Goal: Information Seeking & Learning: Compare options

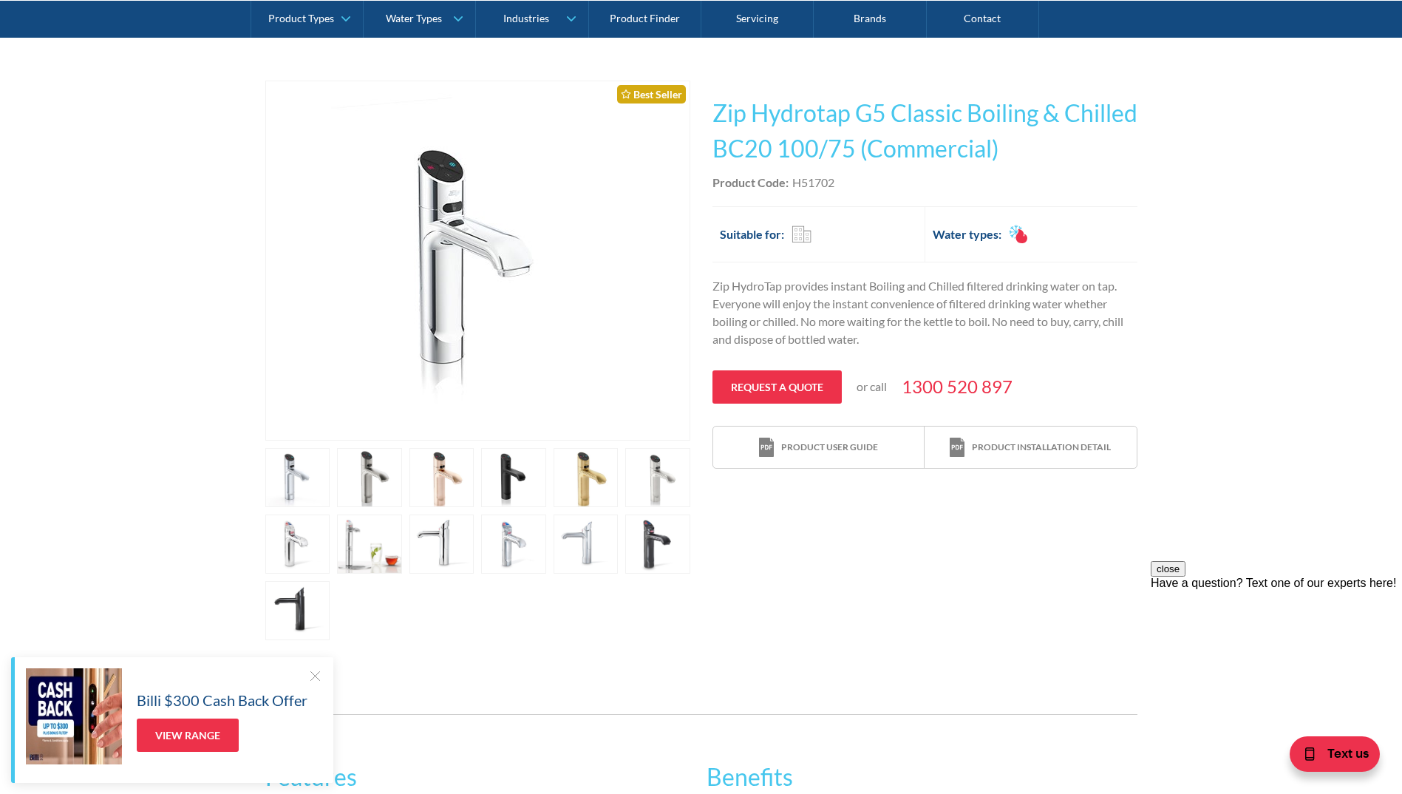
scroll to position [222, 0]
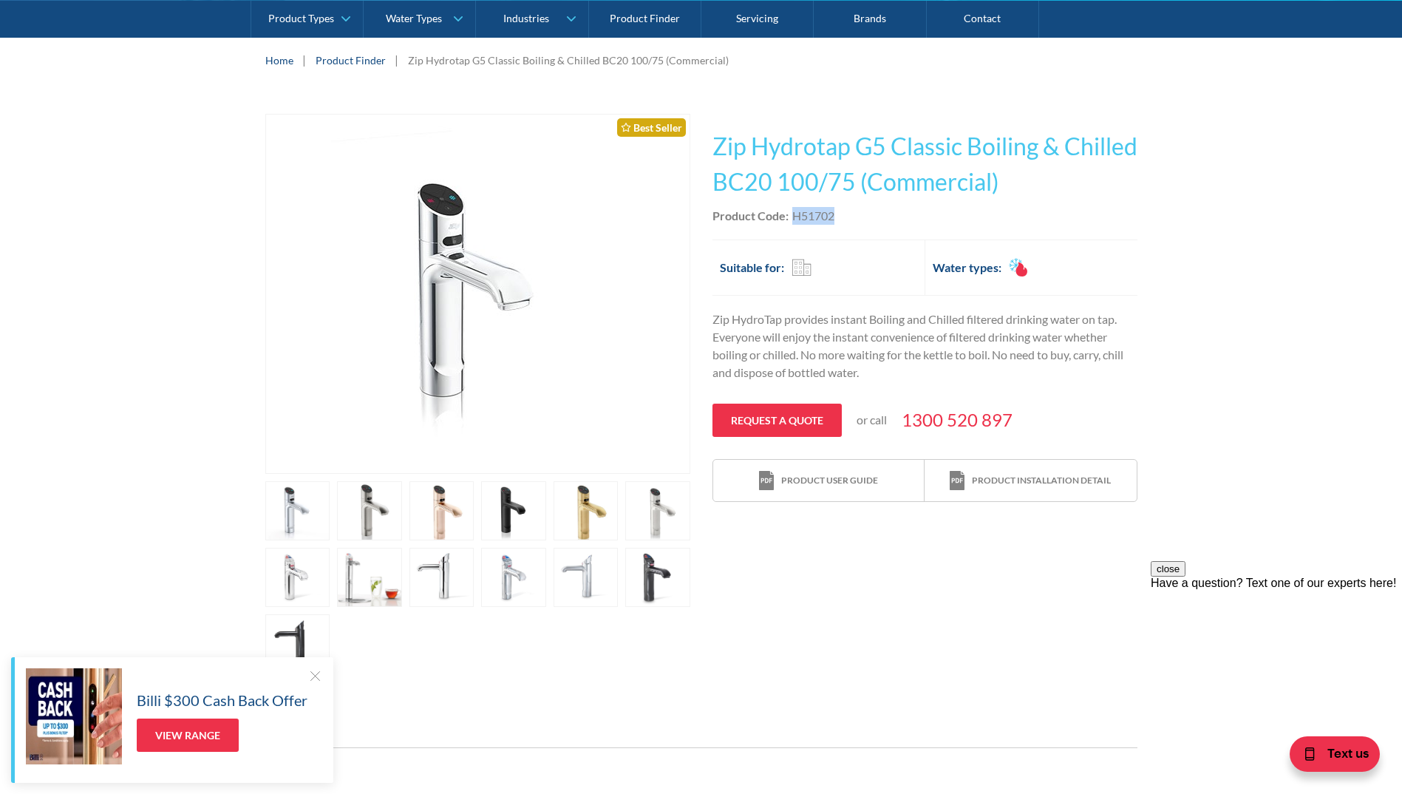
drag, startPoint x: 852, startPoint y: 218, endPoint x: 794, endPoint y: 219, distance: 58.4
click at [794, 219] on div "Product Code: H51702" at bounding box center [924, 216] width 425 height 18
copy div "H51702"
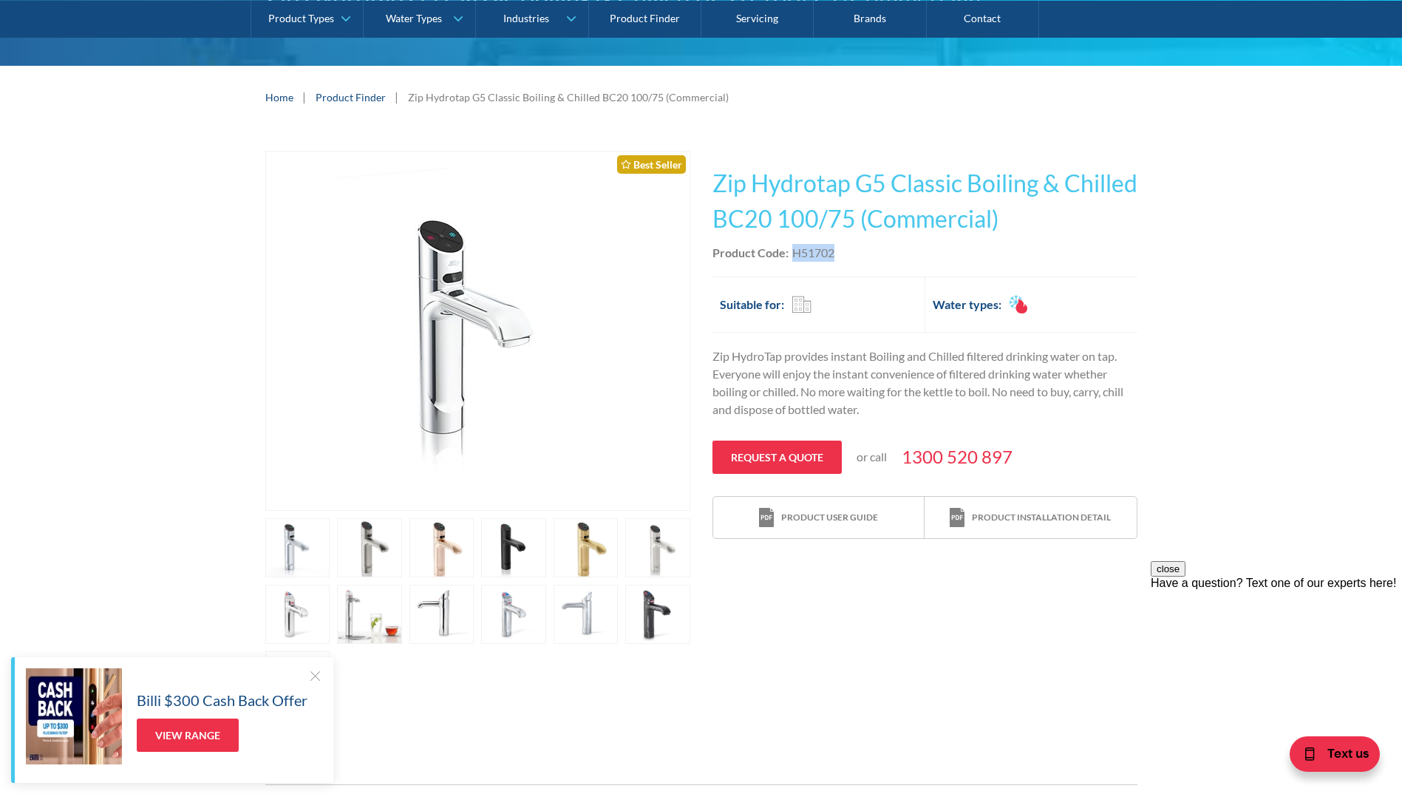
scroll to position [208, 0]
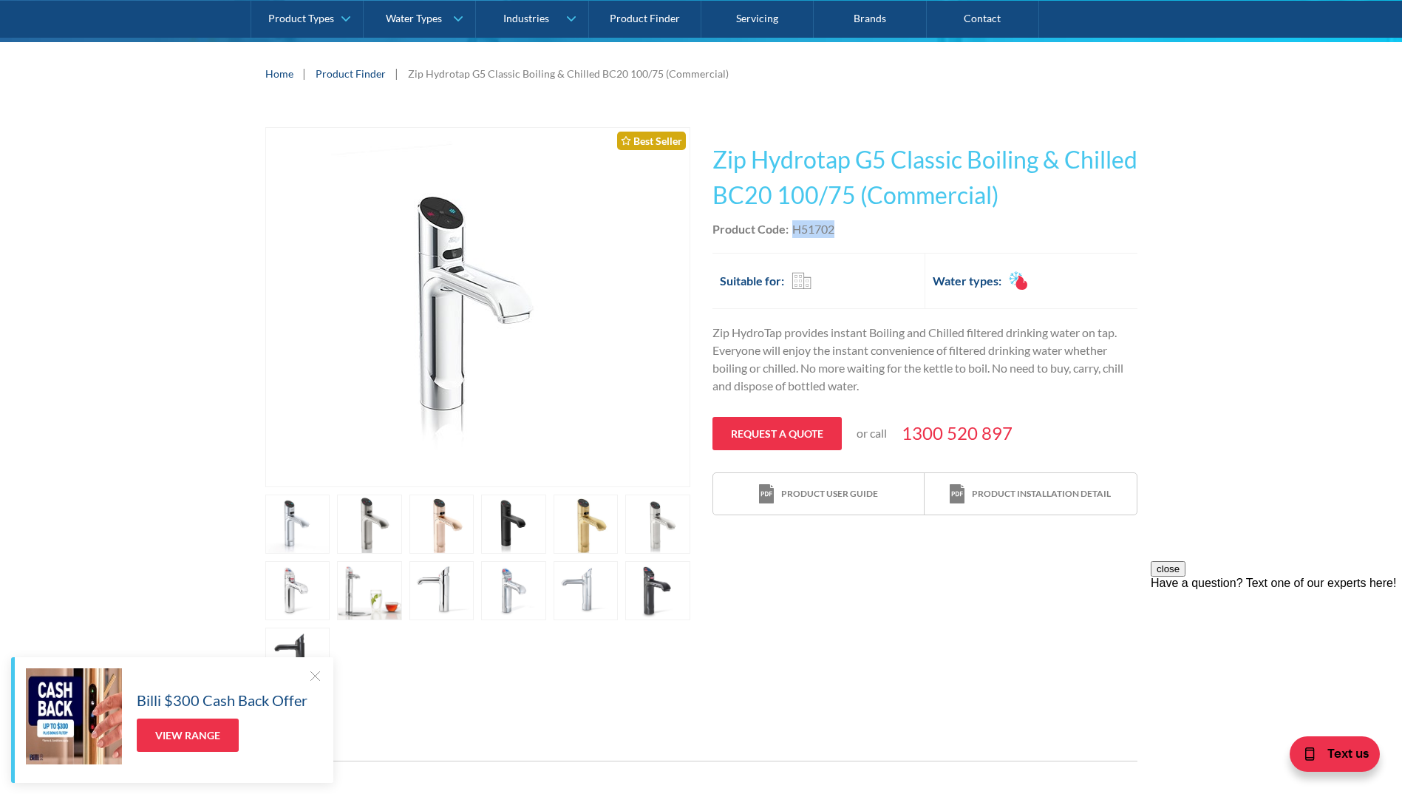
click at [346, 75] on link "Product Finder" at bounding box center [351, 74] width 70 height 16
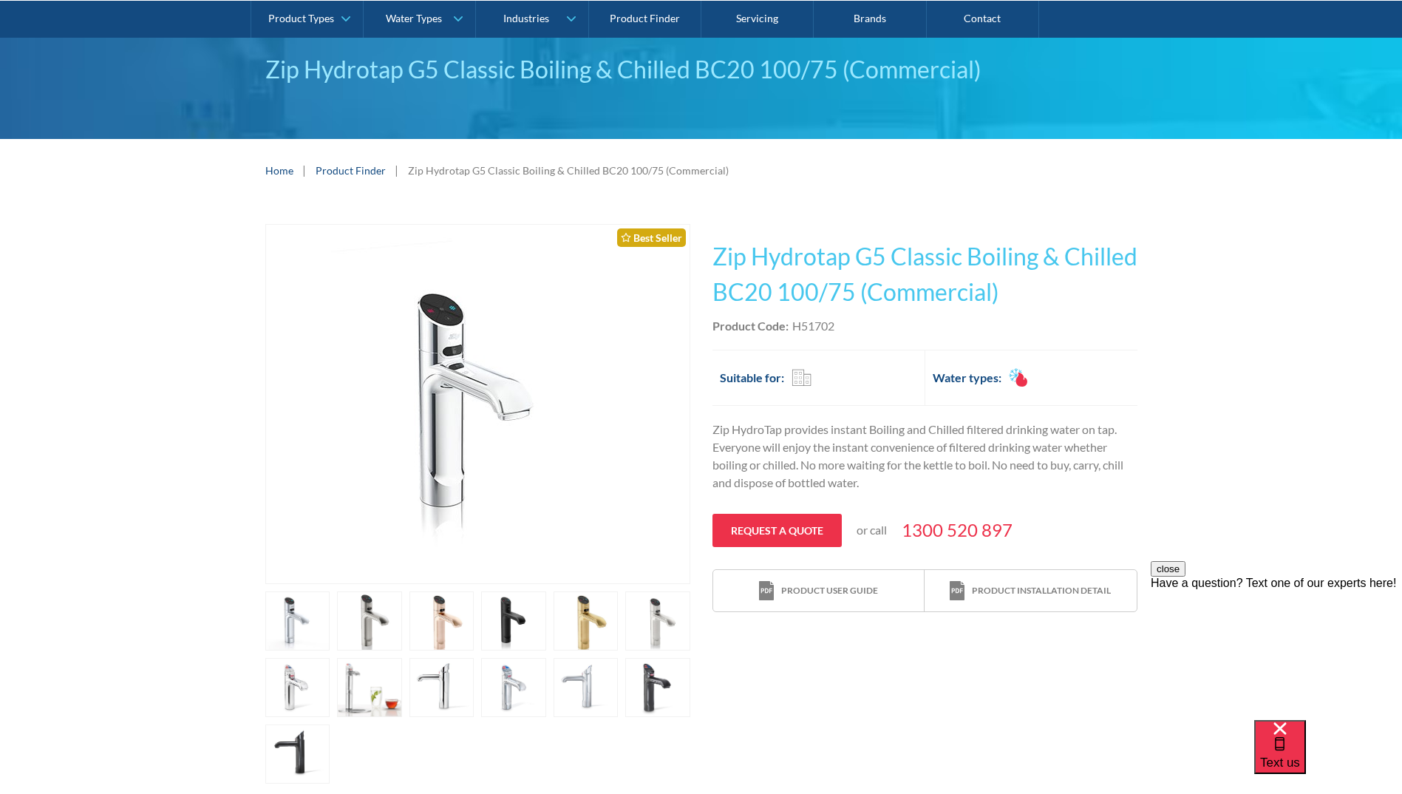
scroll to position [148, 0]
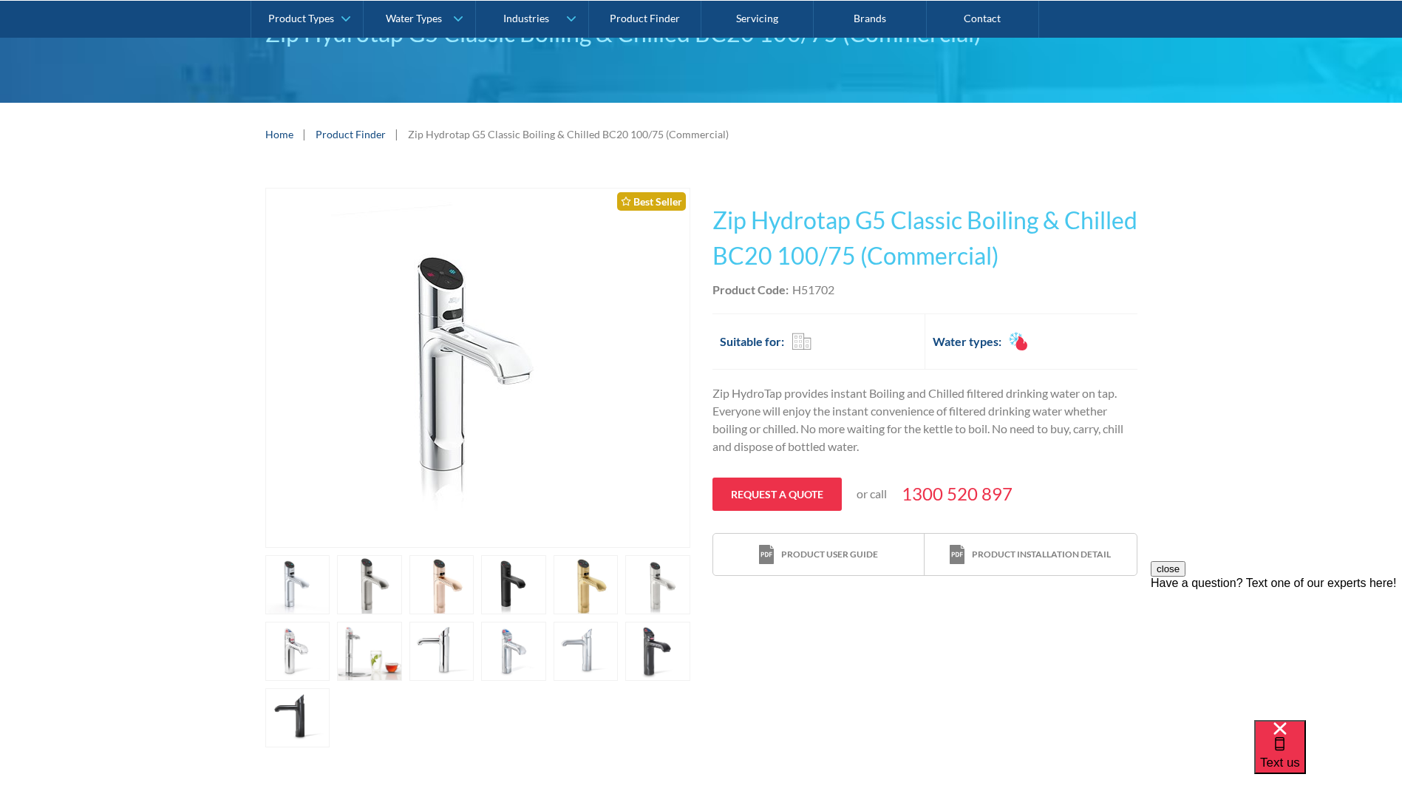
click at [287, 589] on link "open lightbox" at bounding box center [297, 584] width 65 height 59
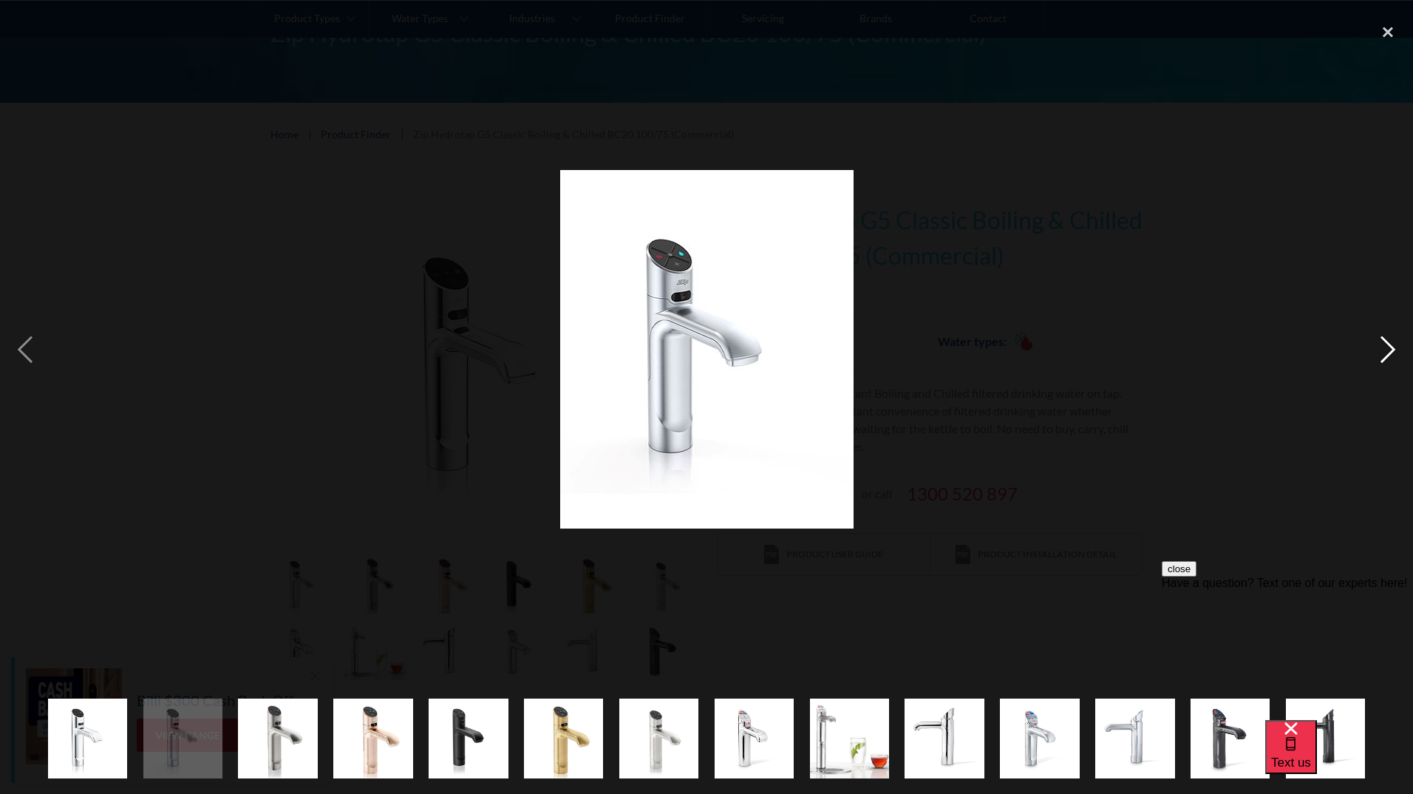
click at [1388, 355] on div "next image" at bounding box center [1388, 349] width 50 height 666
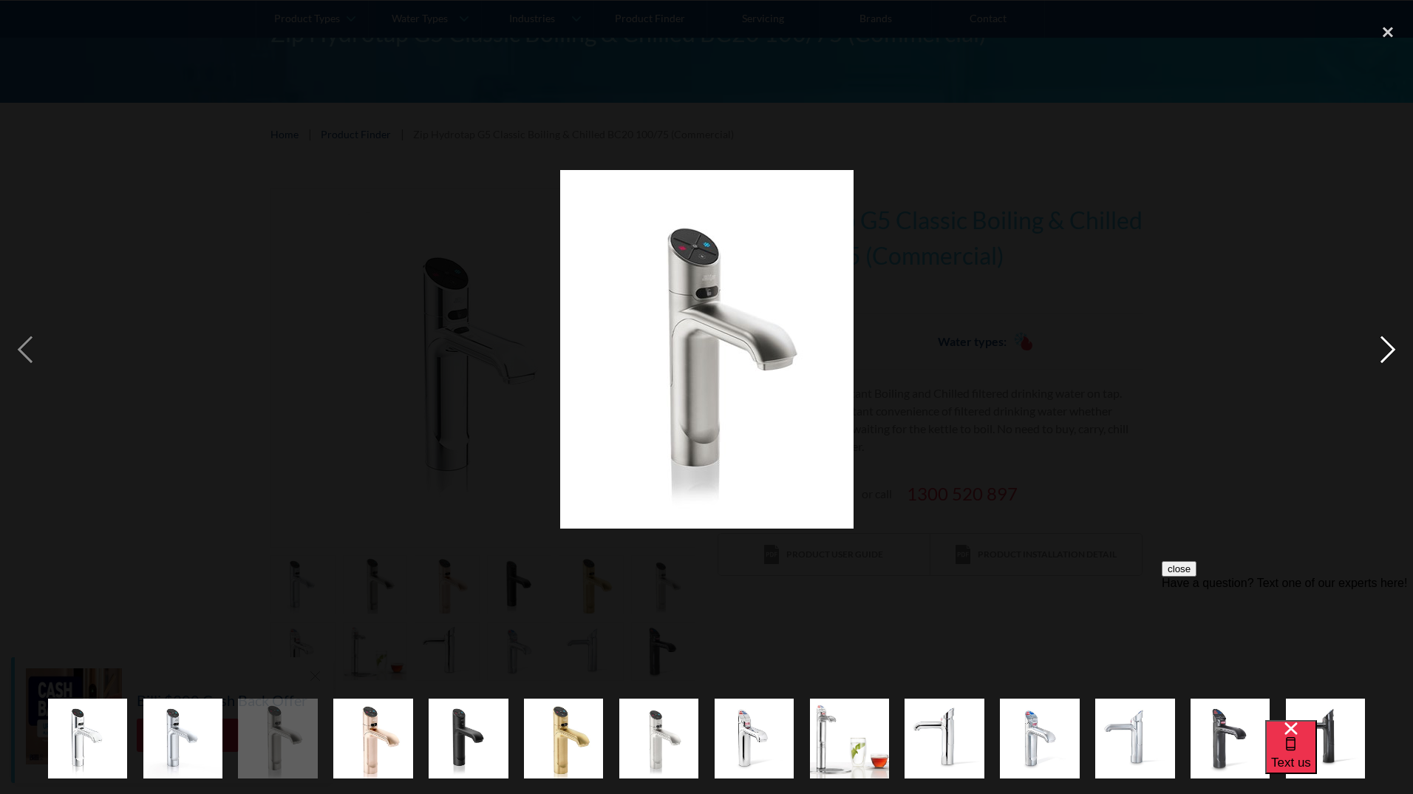
click at [1385, 349] on div "next image" at bounding box center [1388, 349] width 50 height 666
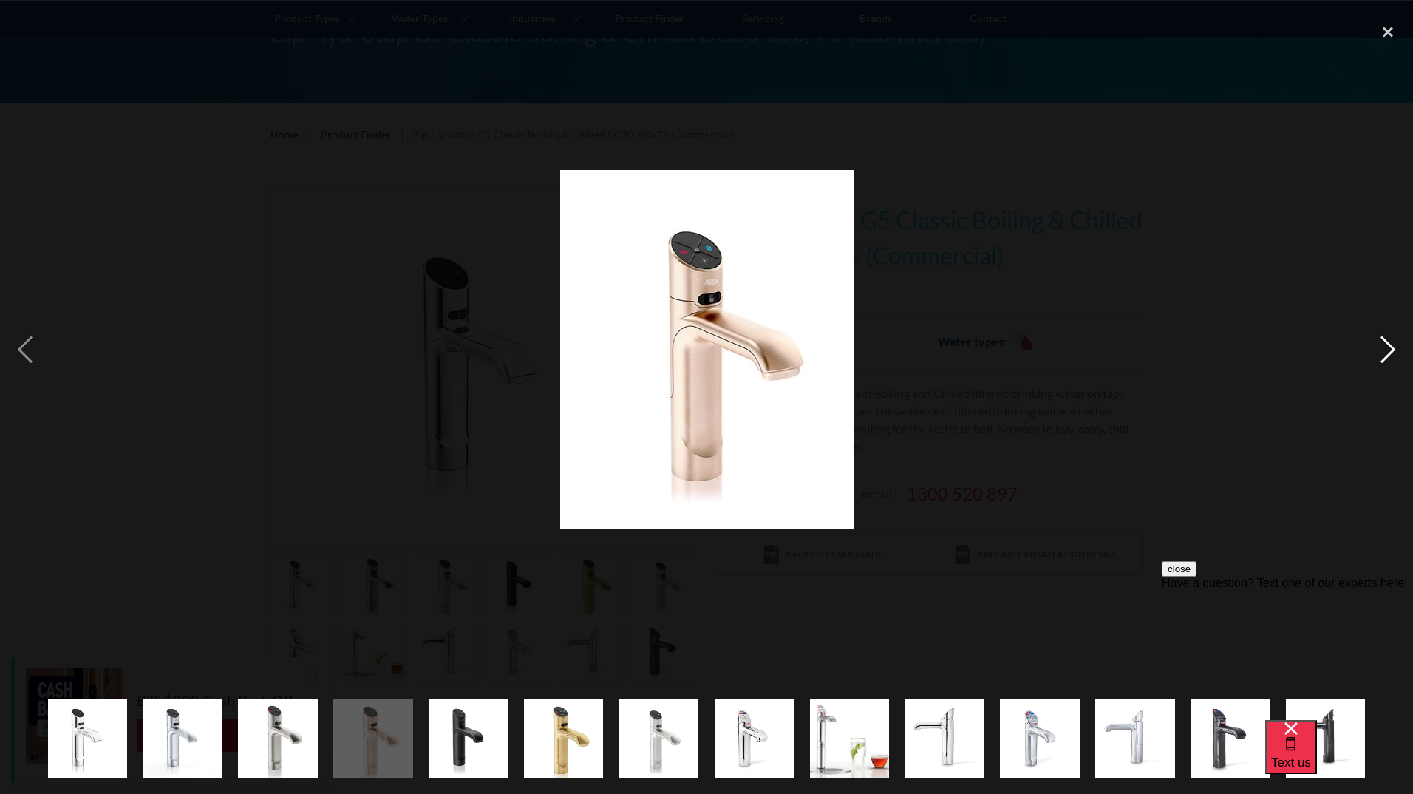
click at [1385, 349] on div "next image" at bounding box center [1388, 349] width 50 height 666
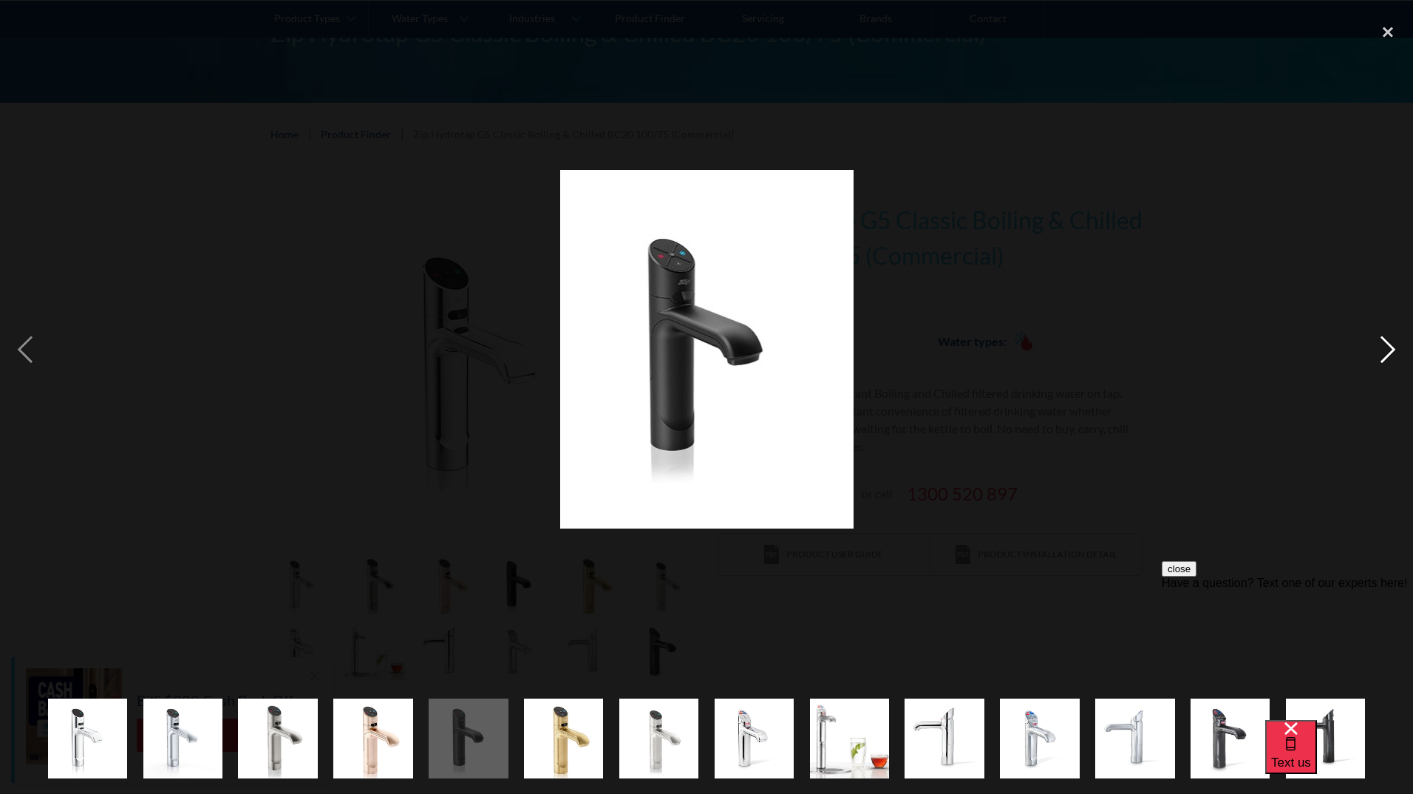
click at [1385, 349] on div "next image" at bounding box center [1388, 349] width 50 height 666
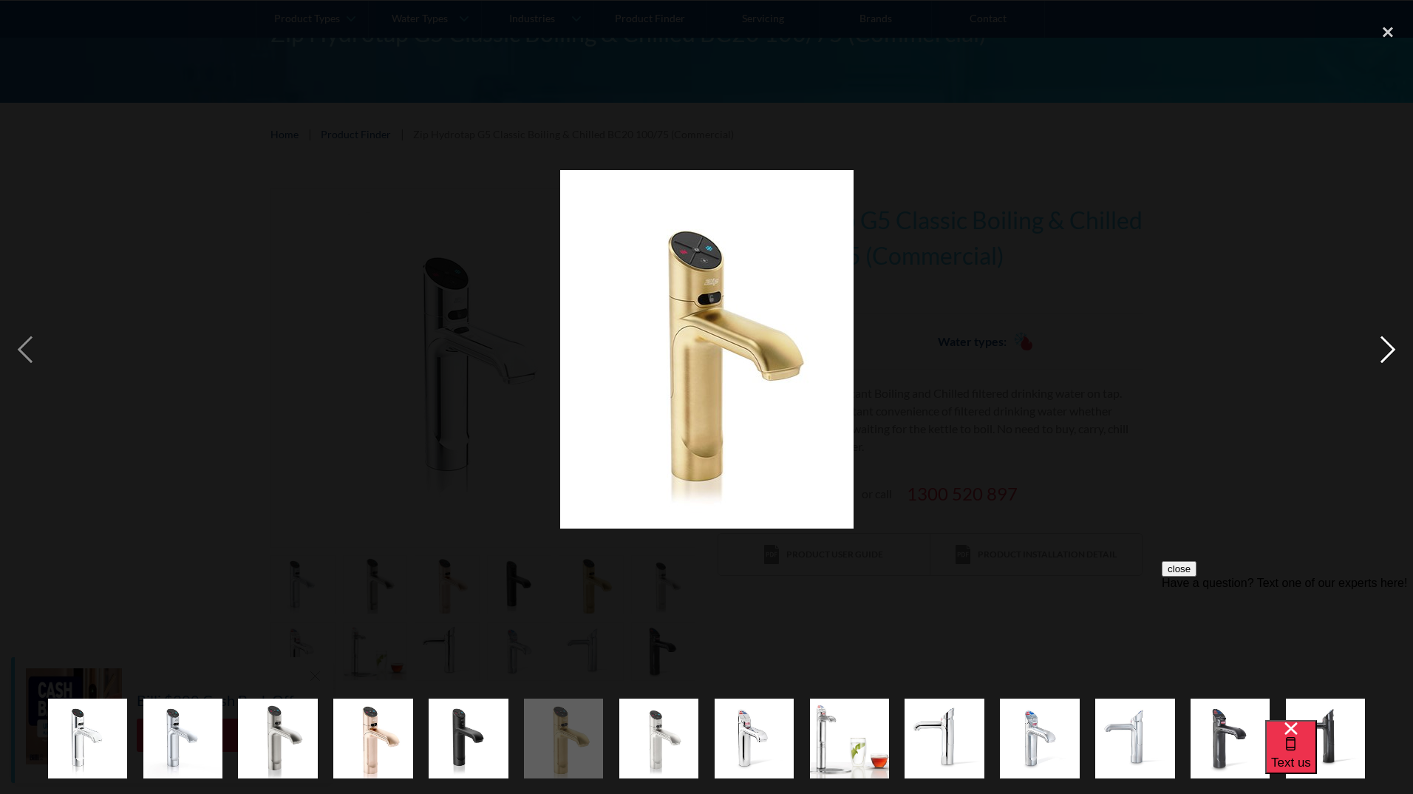
click at [1383, 349] on div "next image" at bounding box center [1388, 349] width 50 height 666
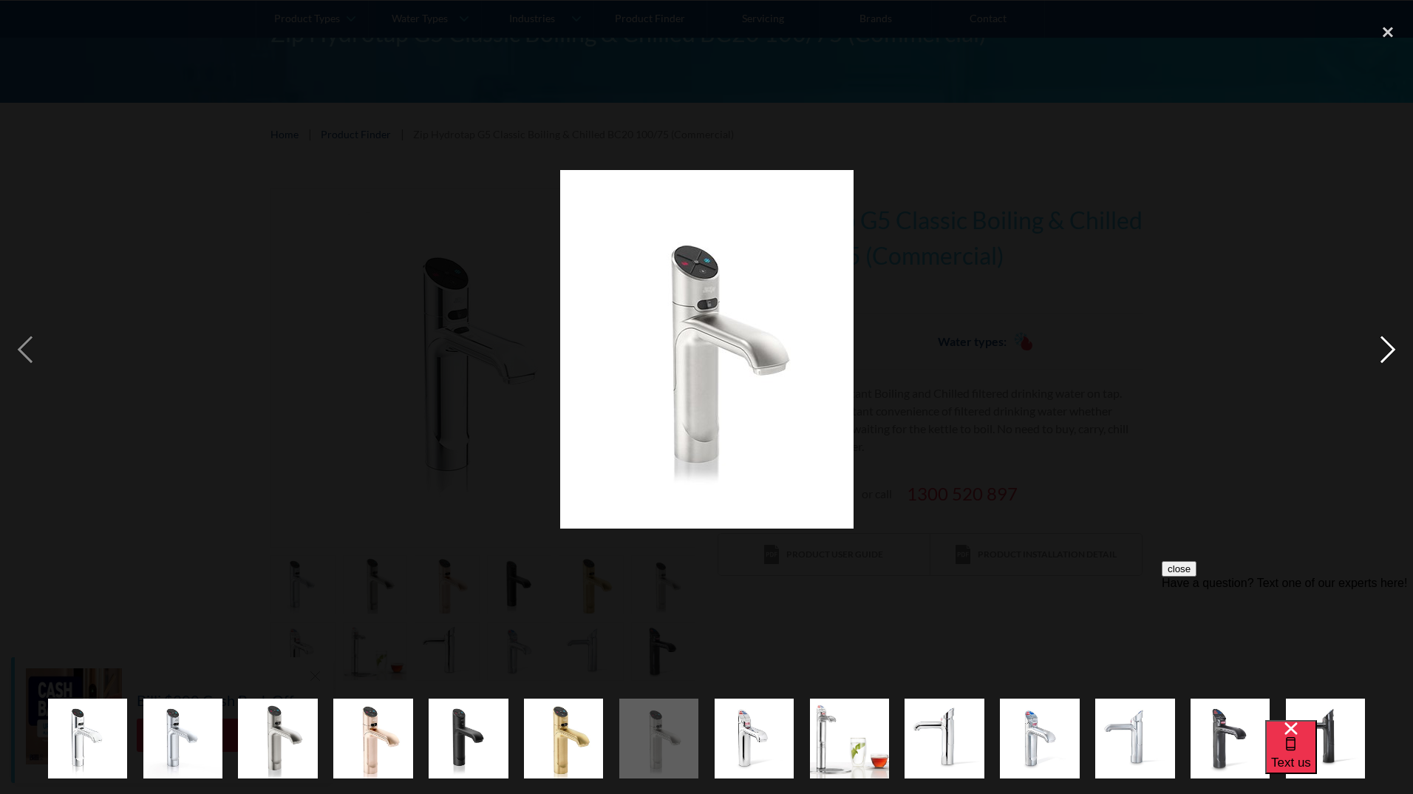
click at [1383, 349] on div "next image" at bounding box center [1388, 349] width 50 height 666
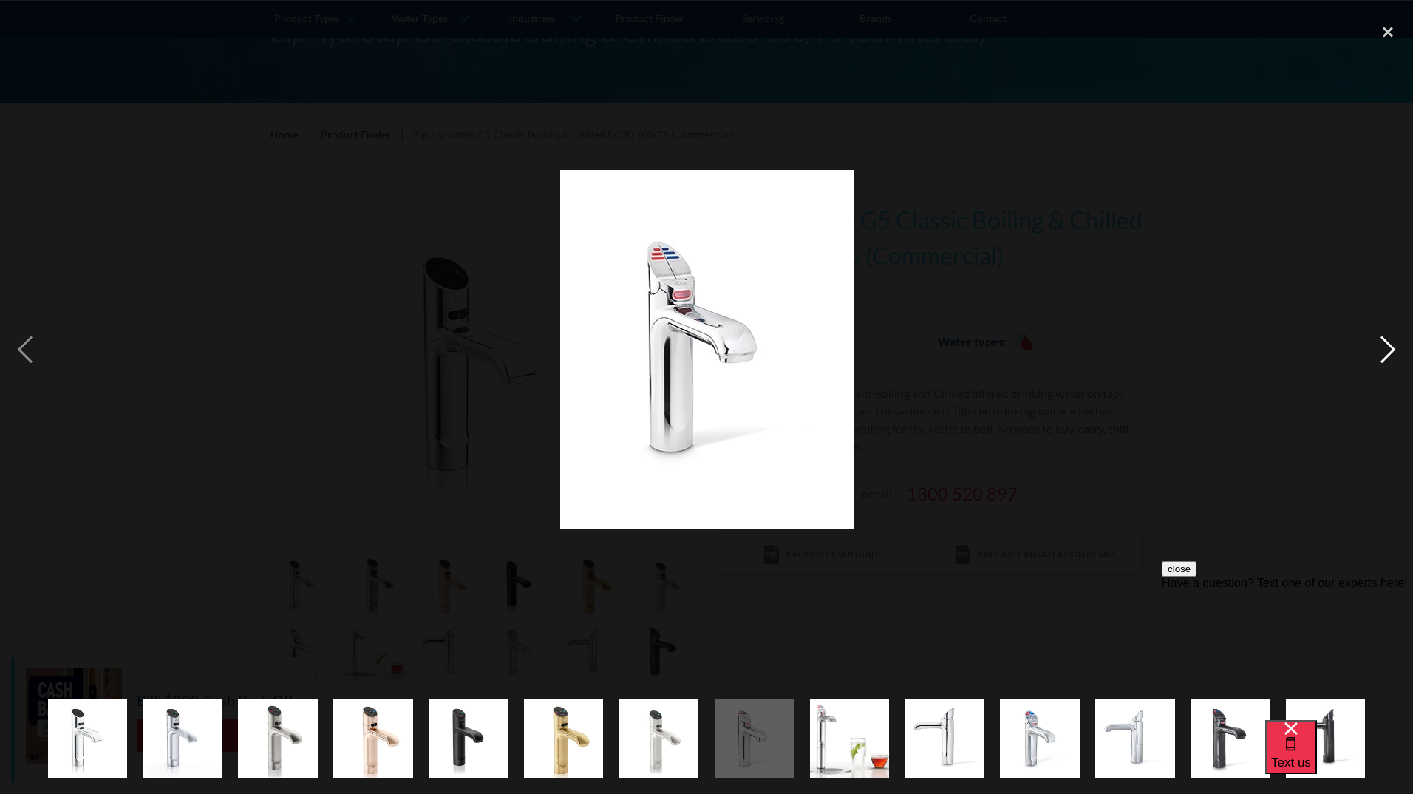
click at [1383, 349] on div "next image" at bounding box center [1388, 349] width 50 height 666
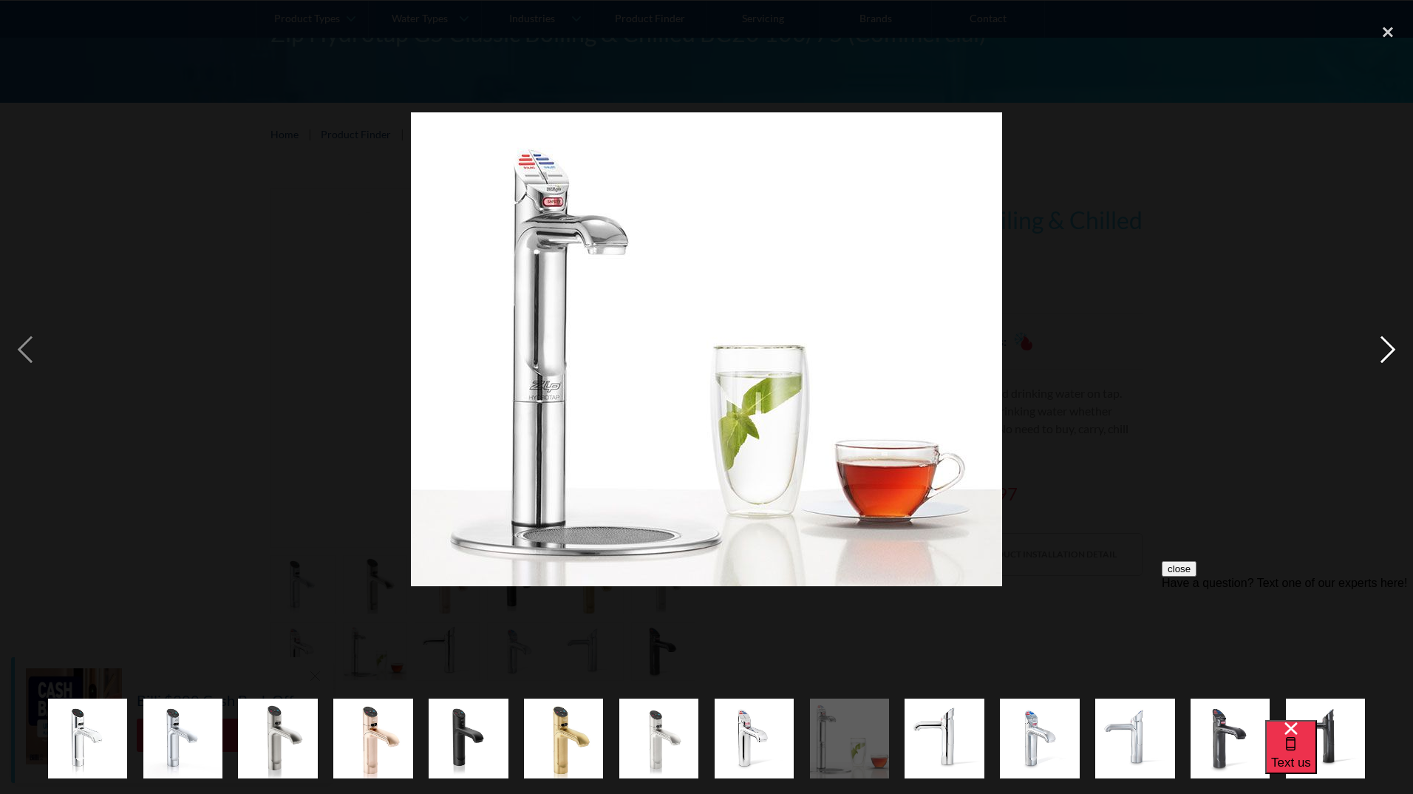
click at [1383, 349] on div "next image" at bounding box center [1388, 349] width 50 height 666
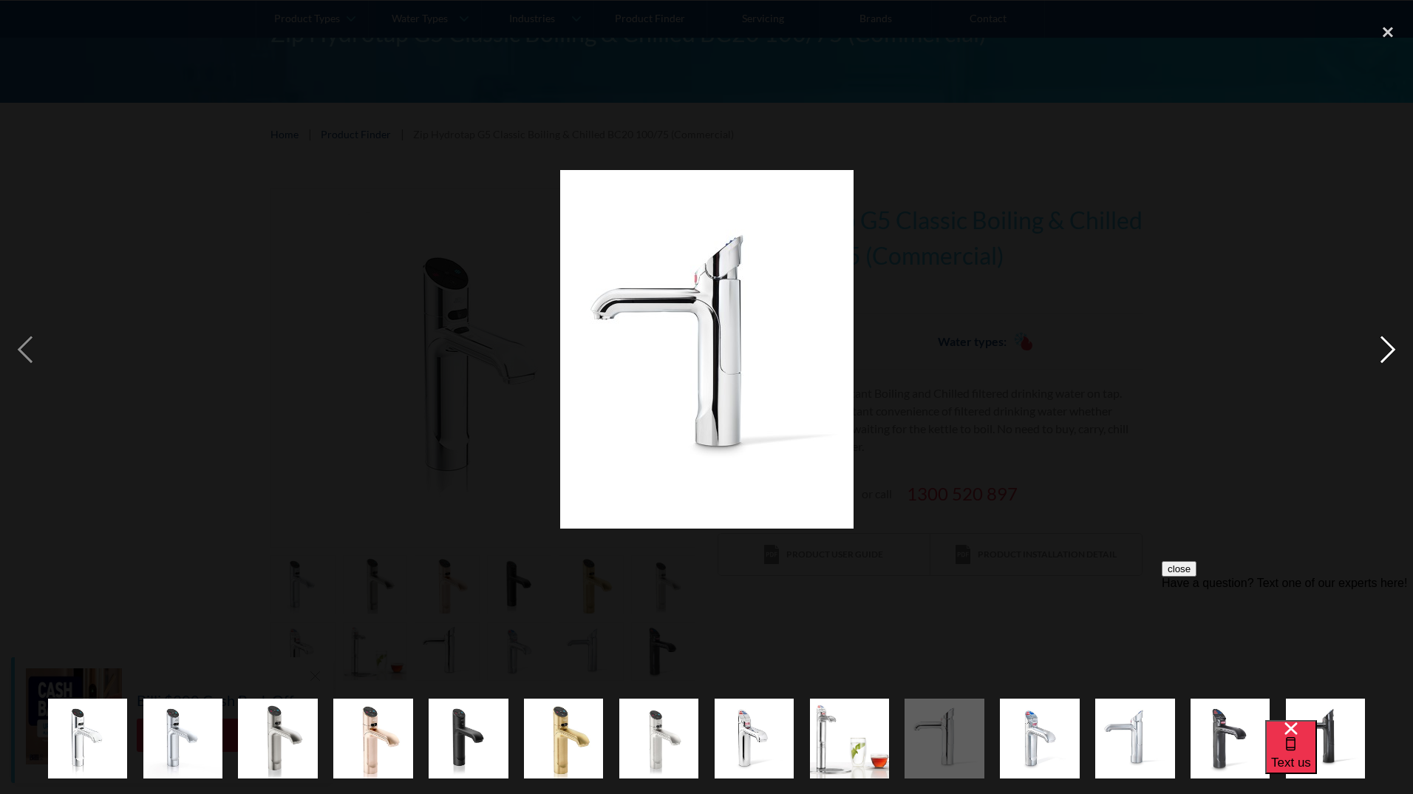
click at [1383, 349] on div "next image" at bounding box center [1388, 349] width 50 height 666
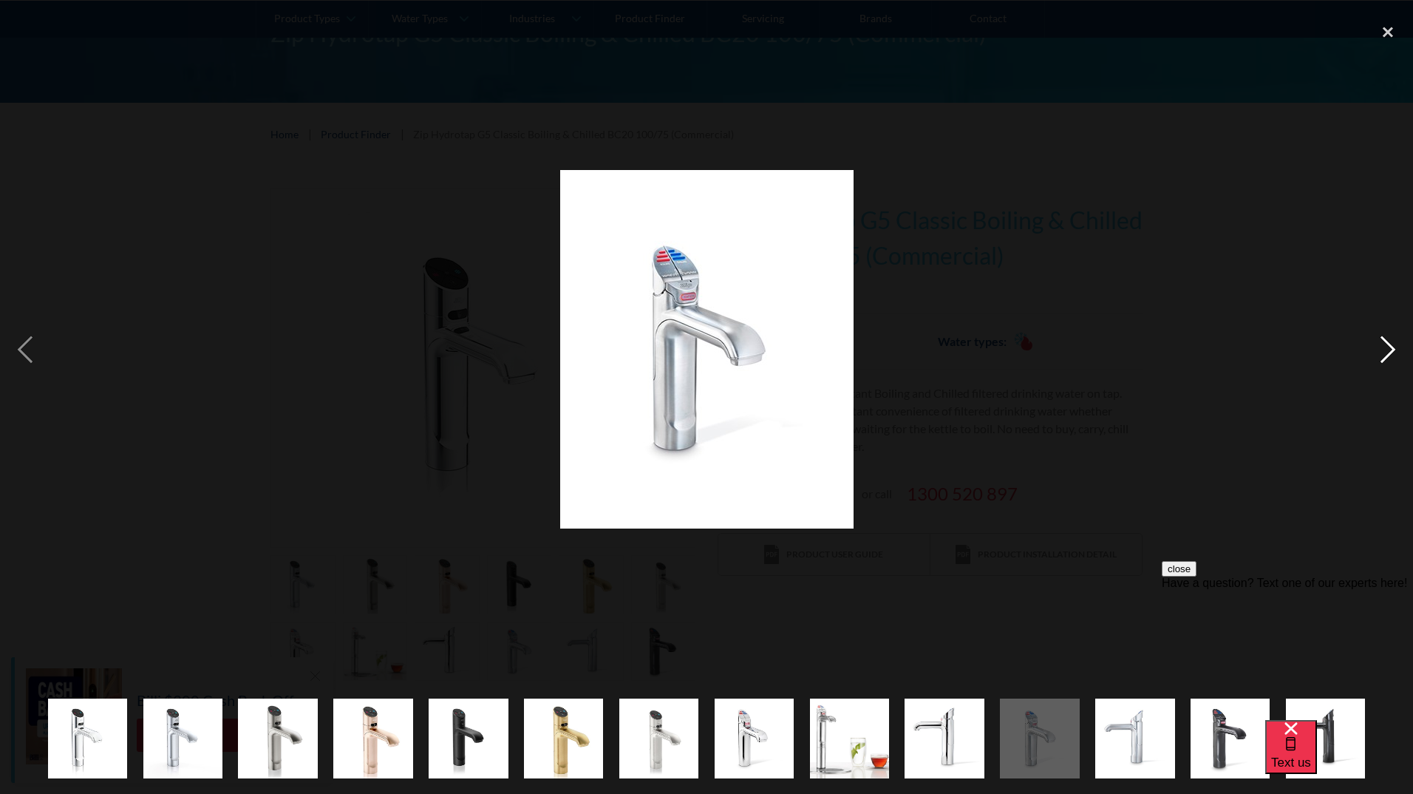
click at [1383, 349] on div "next image" at bounding box center [1388, 349] width 50 height 666
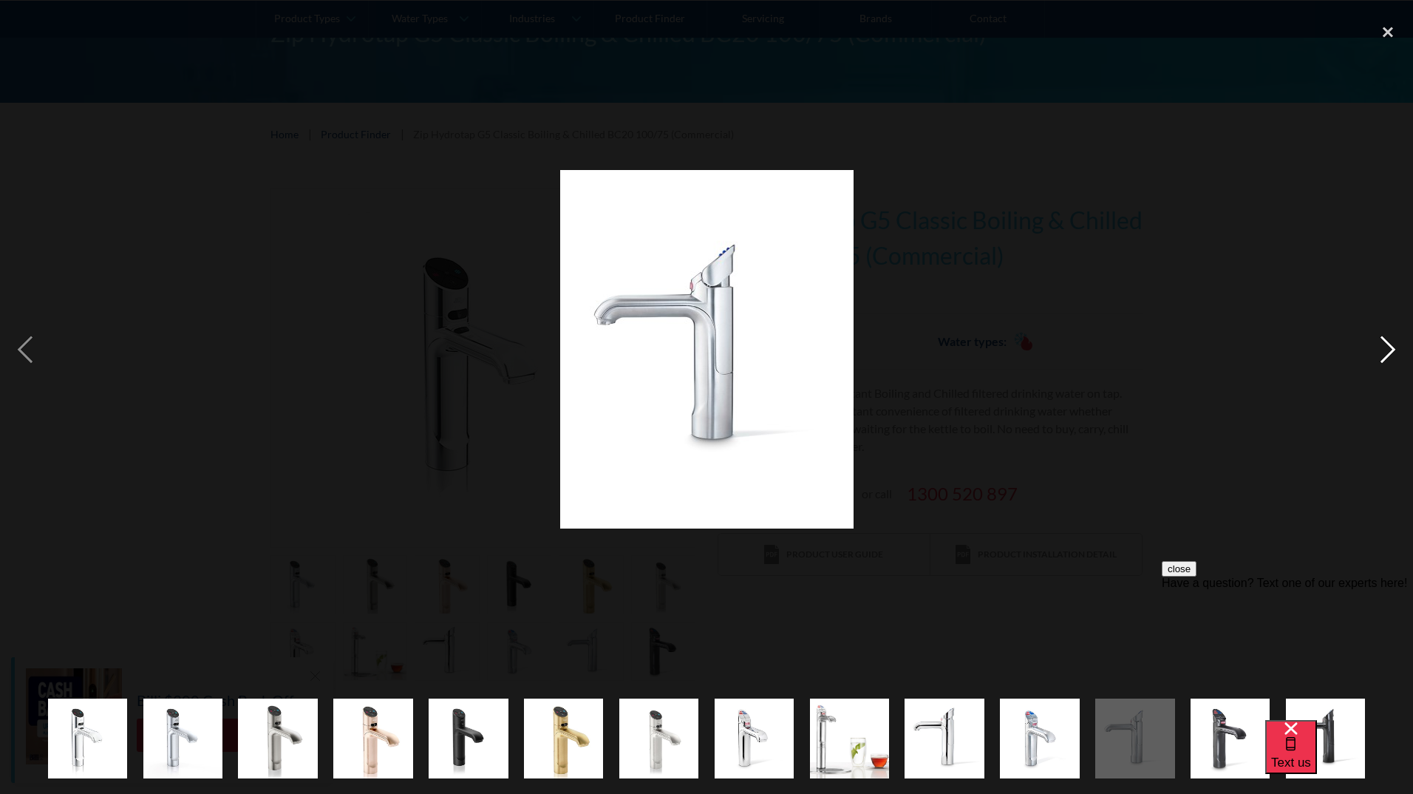
click at [1383, 349] on div "next image" at bounding box center [1388, 349] width 50 height 666
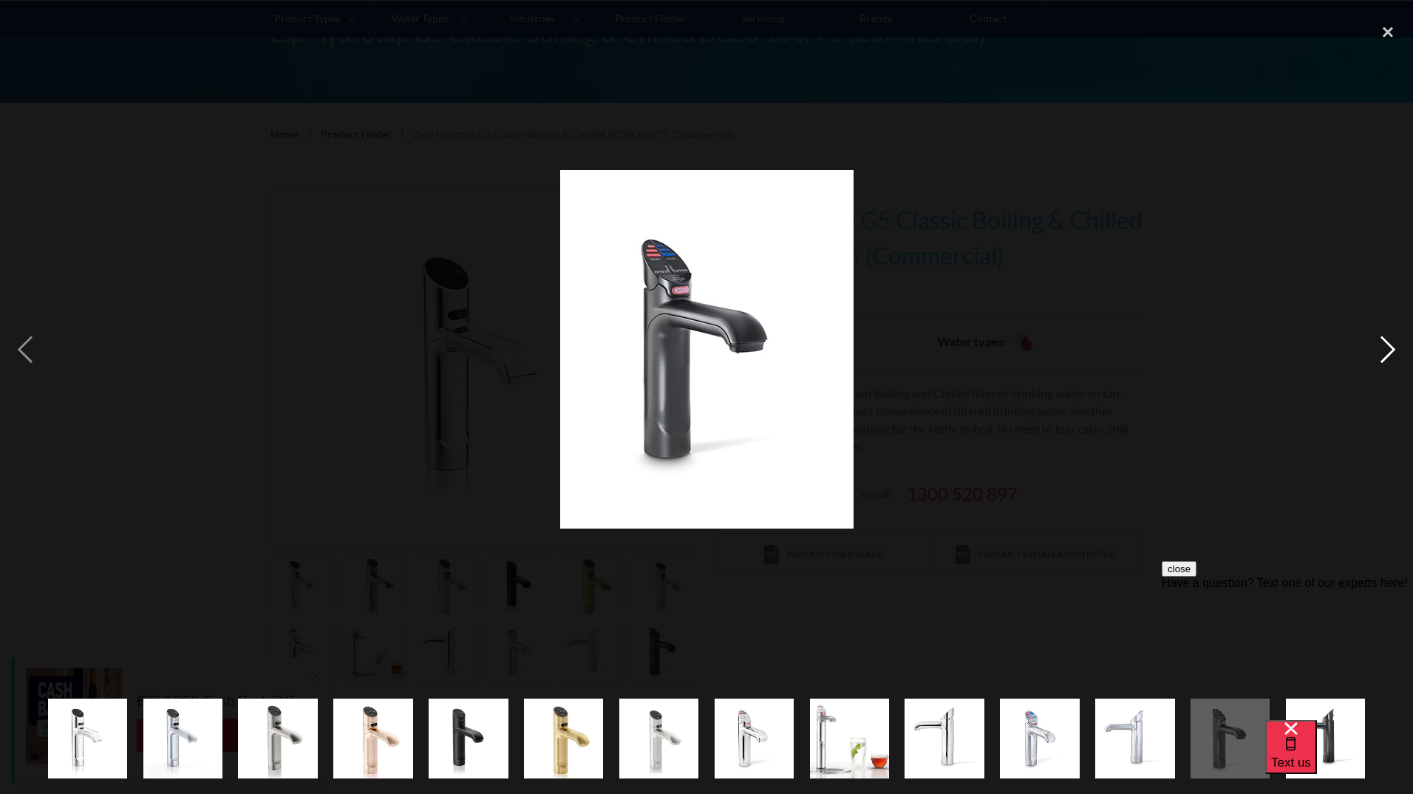
click at [1383, 349] on div "next image" at bounding box center [1388, 349] width 50 height 666
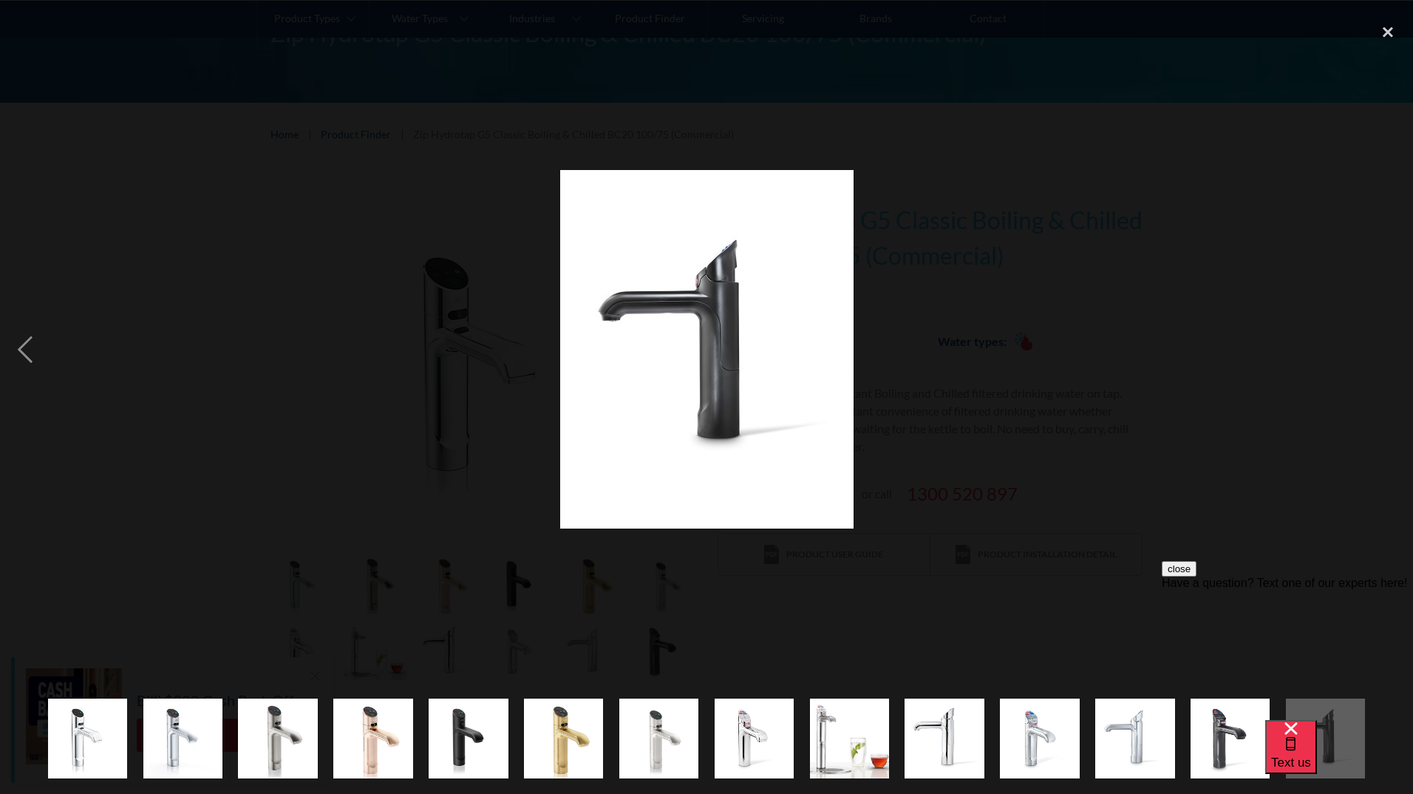
click at [1383, 349] on div "next image" at bounding box center [1388, 349] width 50 height 666
click at [1389, 28] on div "close lightbox" at bounding box center [1388, 32] width 50 height 33
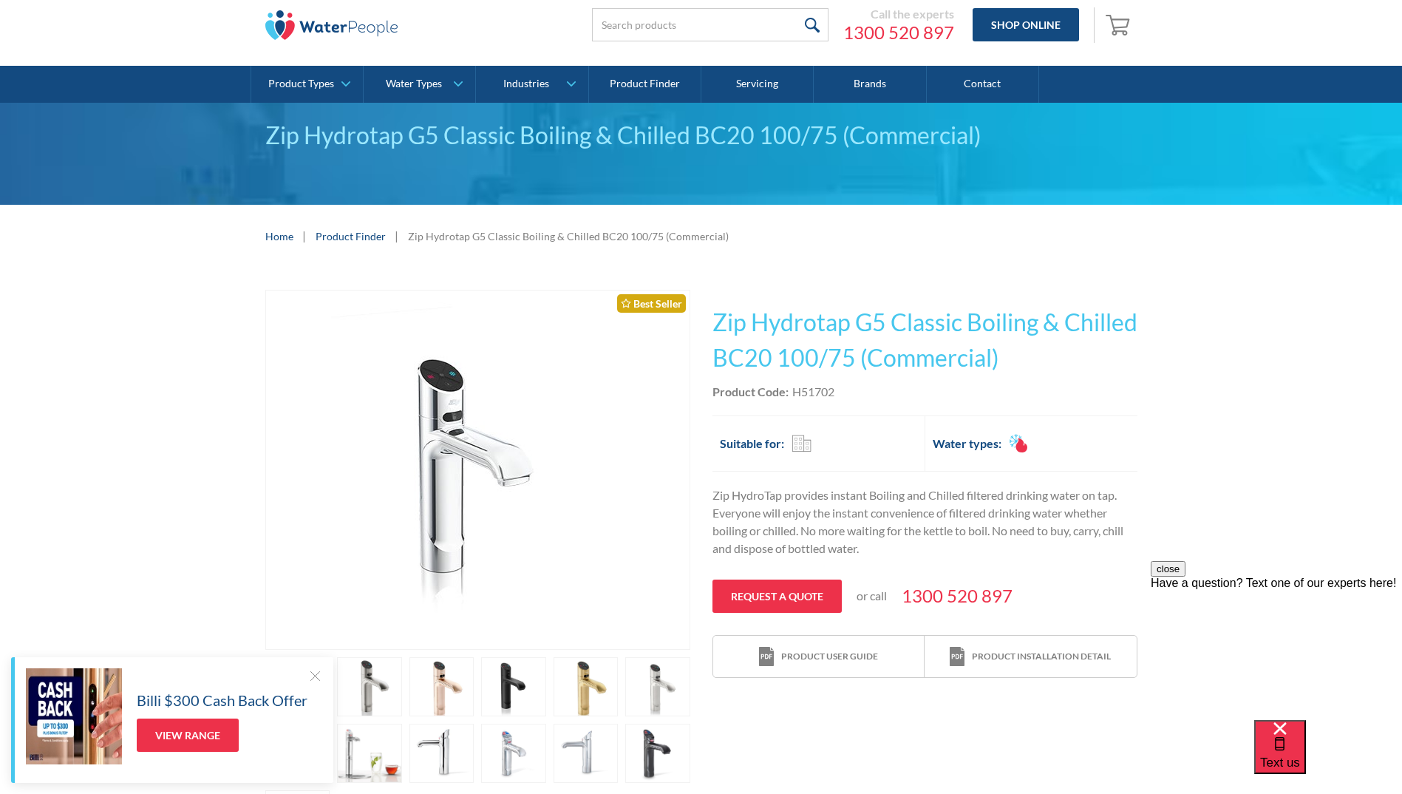
scroll to position [0, 0]
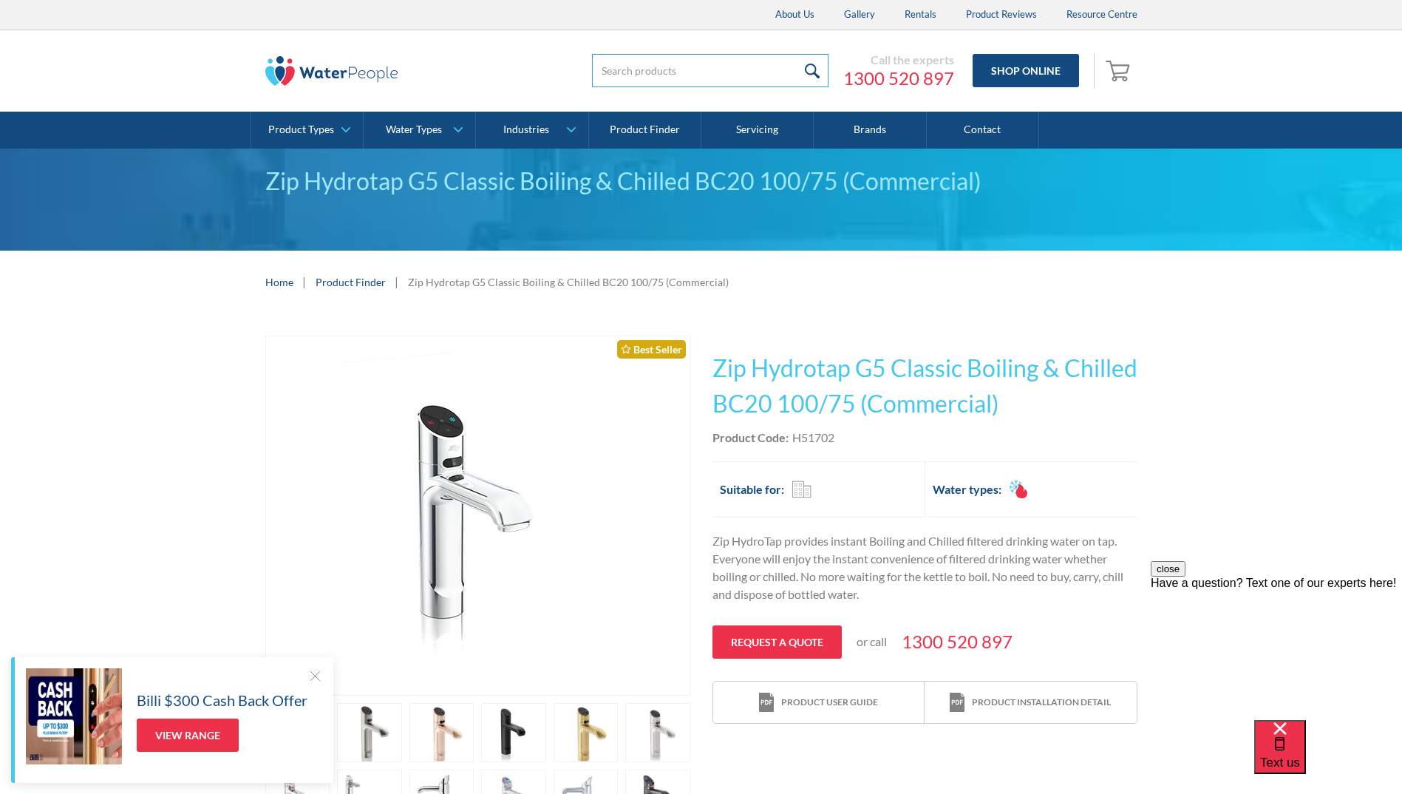
click at [612, 77] on input "search" at bounding box center [710, 70] width 236 height 33
type input "51764"
click at [797, 54] on input "submit" at bounding box center [813, 70] width 32 height 33
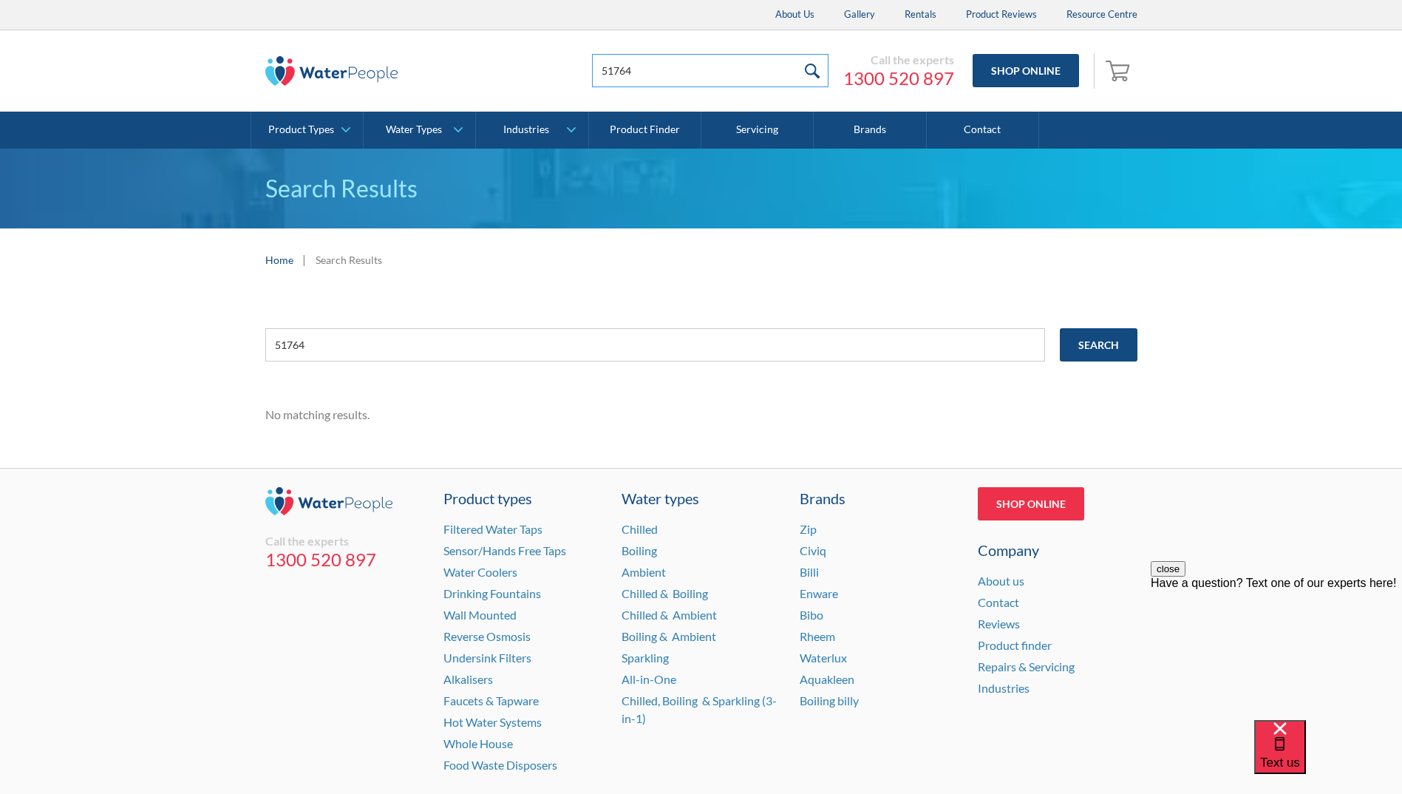
click at [656, 70] on input "51764" at bounding box center [710, 70] width 236 height 33
type input "51702"
click at [797, 54] on input "submit" at bounding box center [813, 70] width 32 height 33
click at [1121, 345] on input "Search" at bounding box center [1099, 344] width 78 height 33
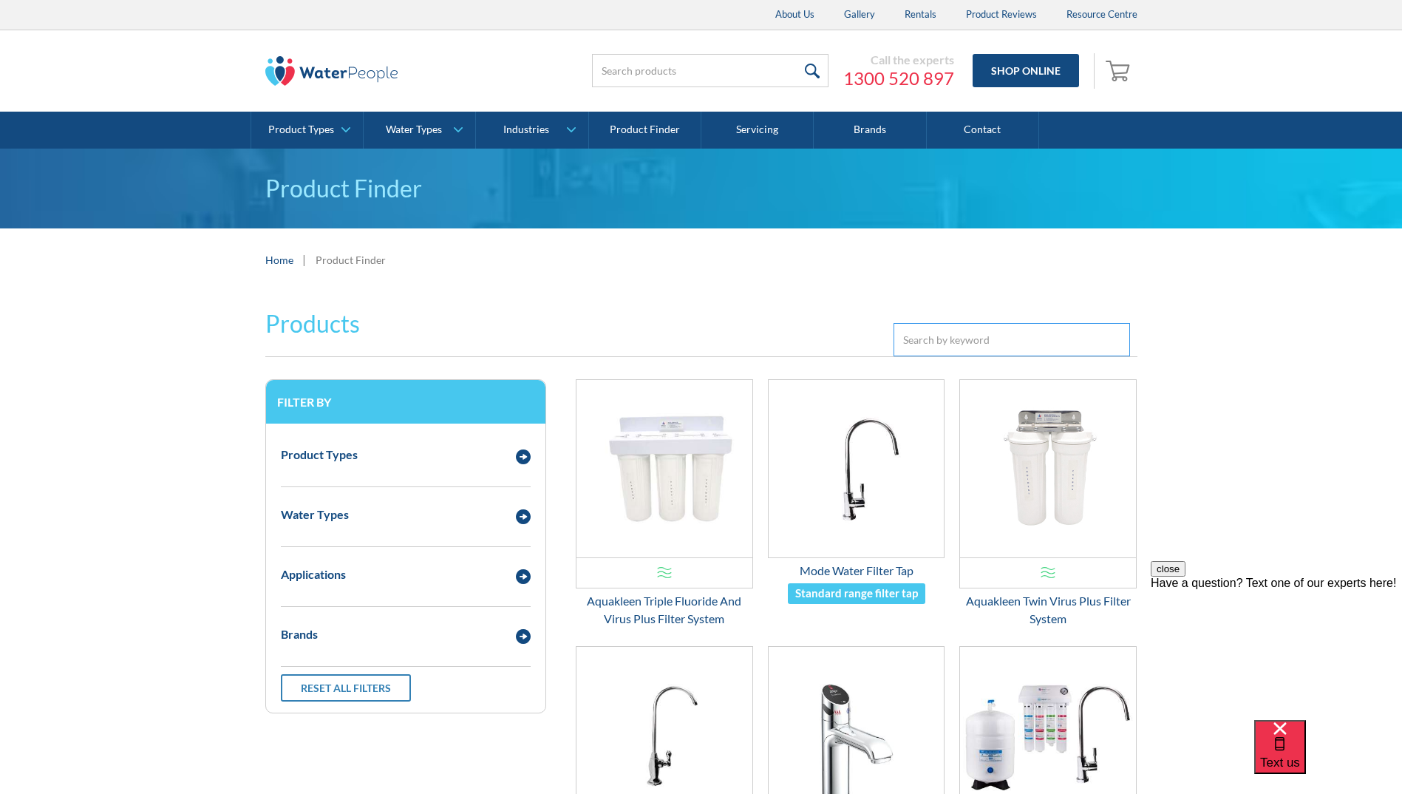
click at [912, 335] on input "Email Form 3" at bounding box center [1011, 339] width 236 height 33
type input "z"
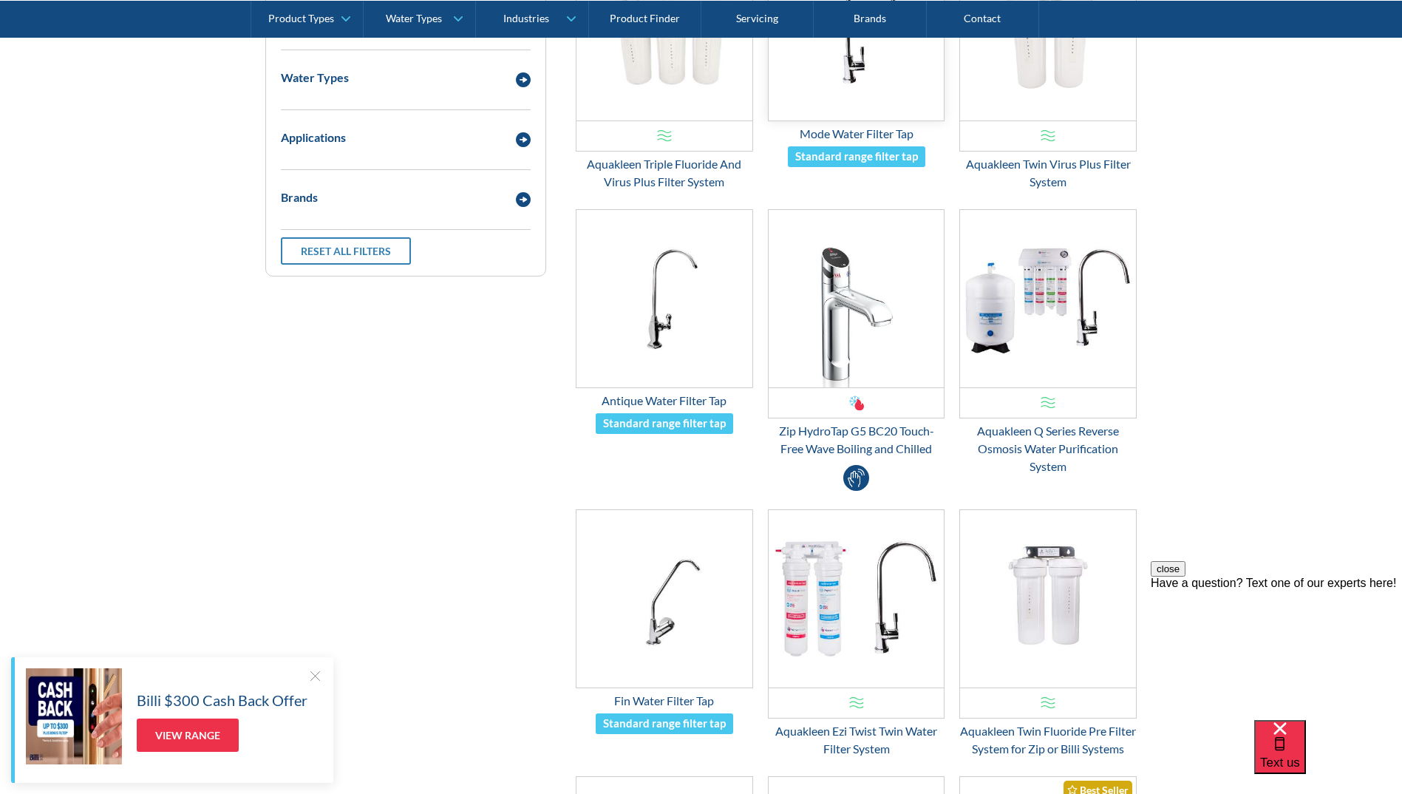
scroll to position [443, 0]
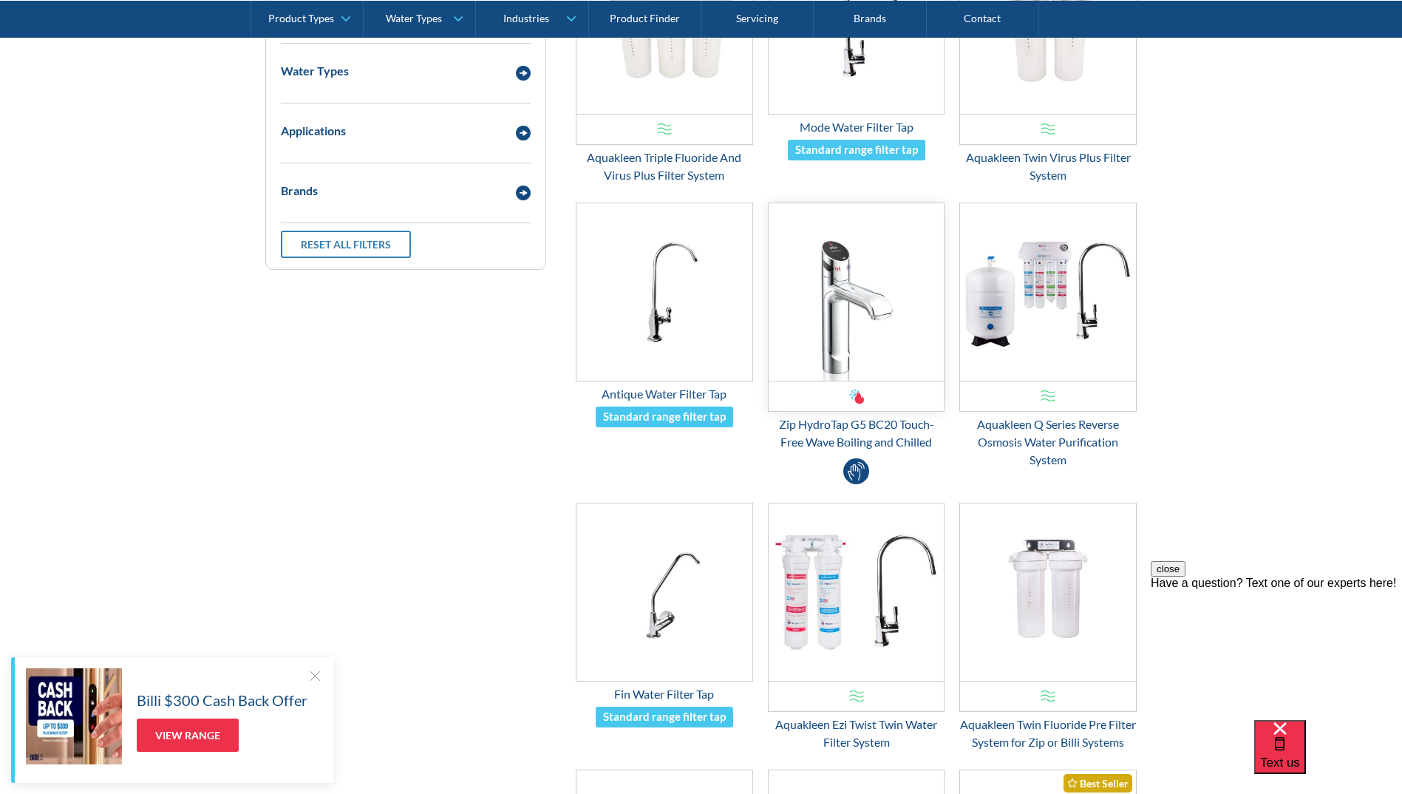
click at [858, 344] on img "Email Form 3" at bounding box center [856, 291] width 176 height 177
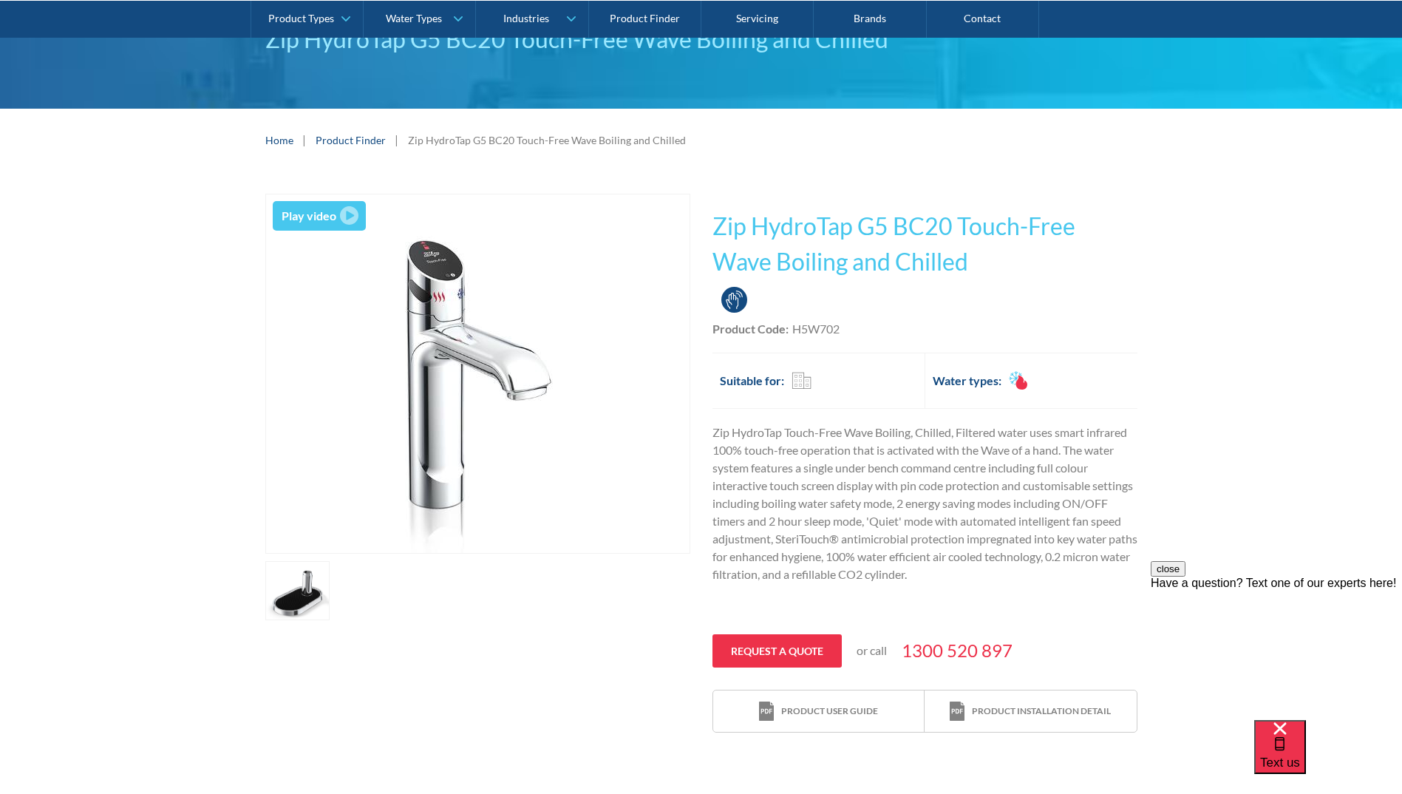
scroll to position [148, 0]
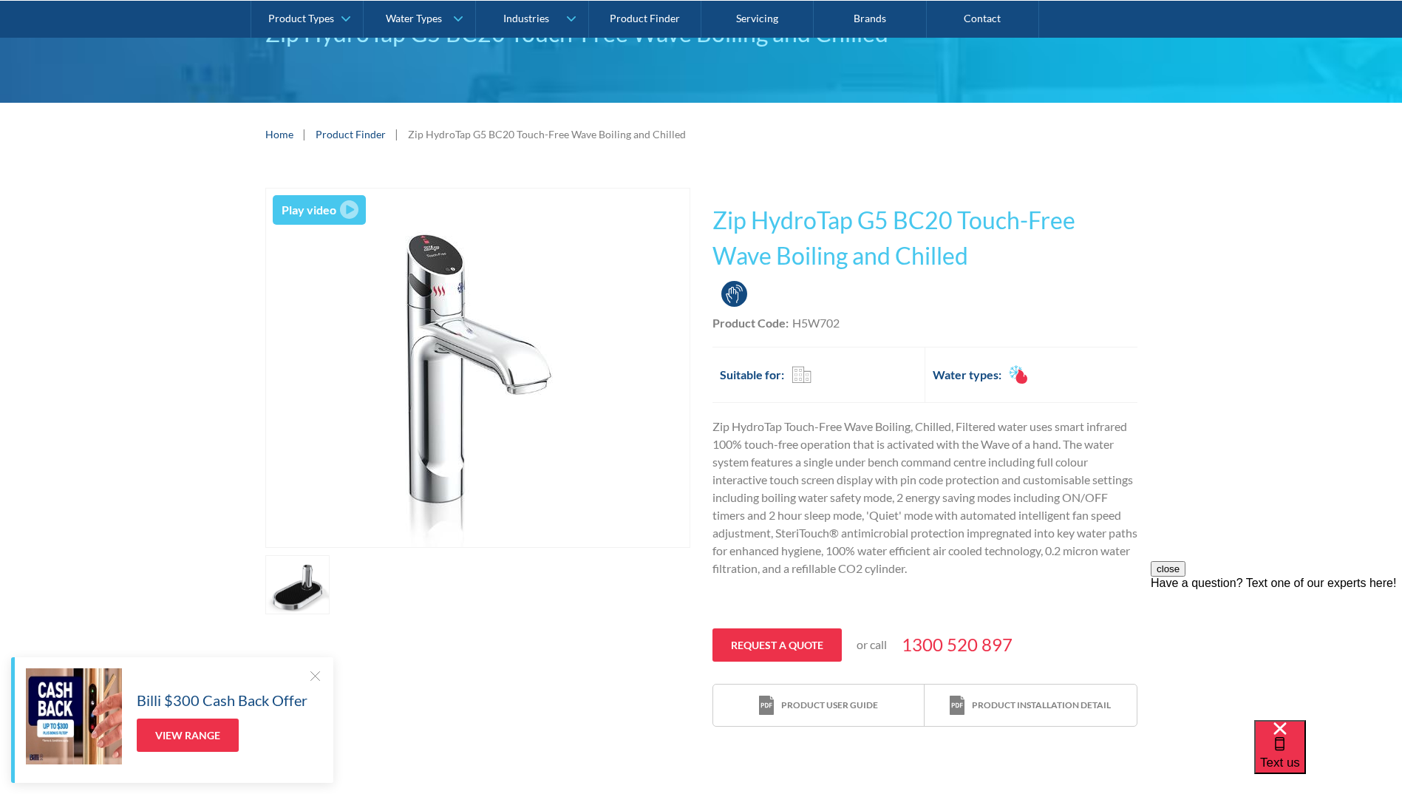
click at [860, 315] on div "Product Code: H5W702" at bounding box center [924, 323] width 425 height 18
drag, startPoint x: 846, startPoint y: 327, endPoint x: 794, endPoint y: 324, distance: 52.5
click at [794, 324] on div "Product Code: H5W702" at bounding box center [924, 323] width 425 height 18
copy div "H5W702"
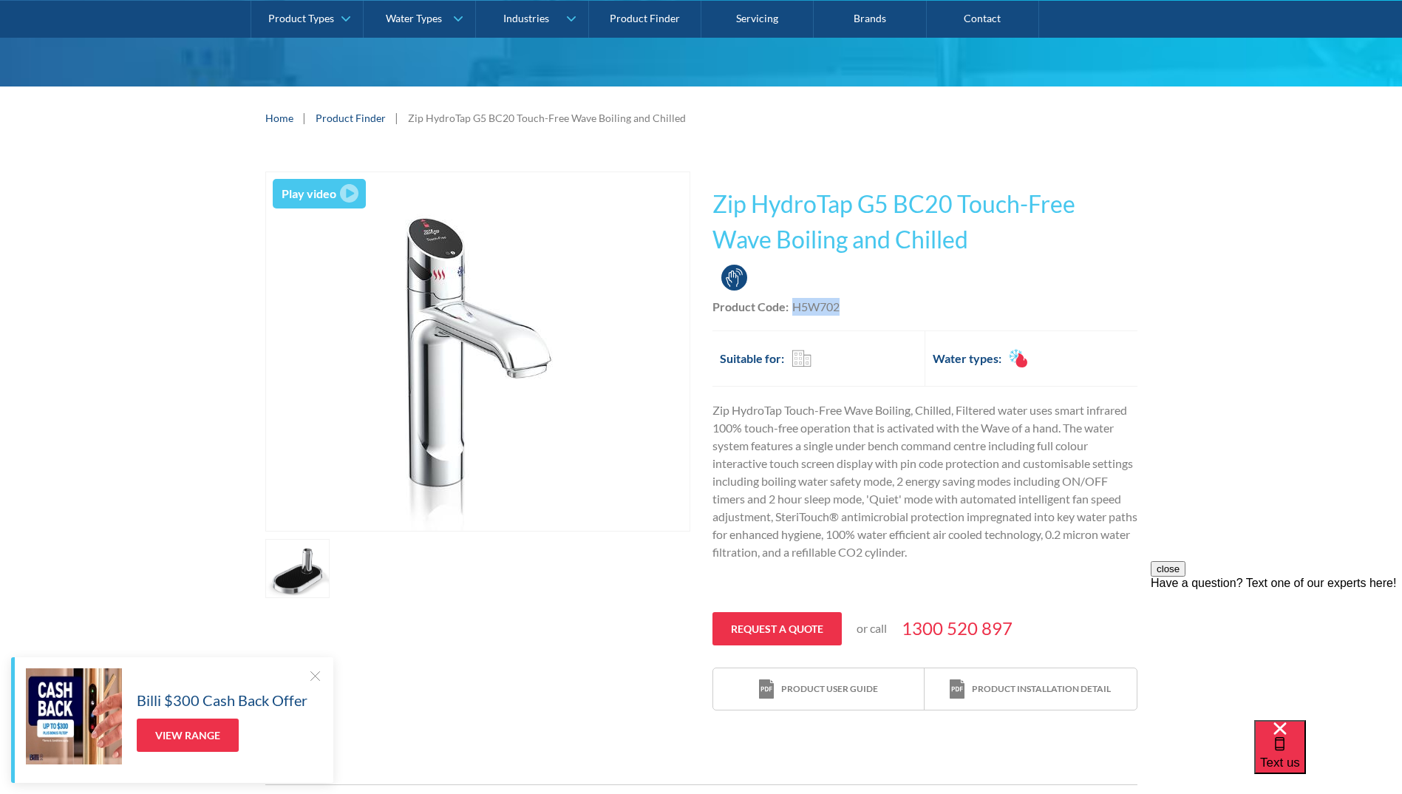
scroll to position [0, 0]
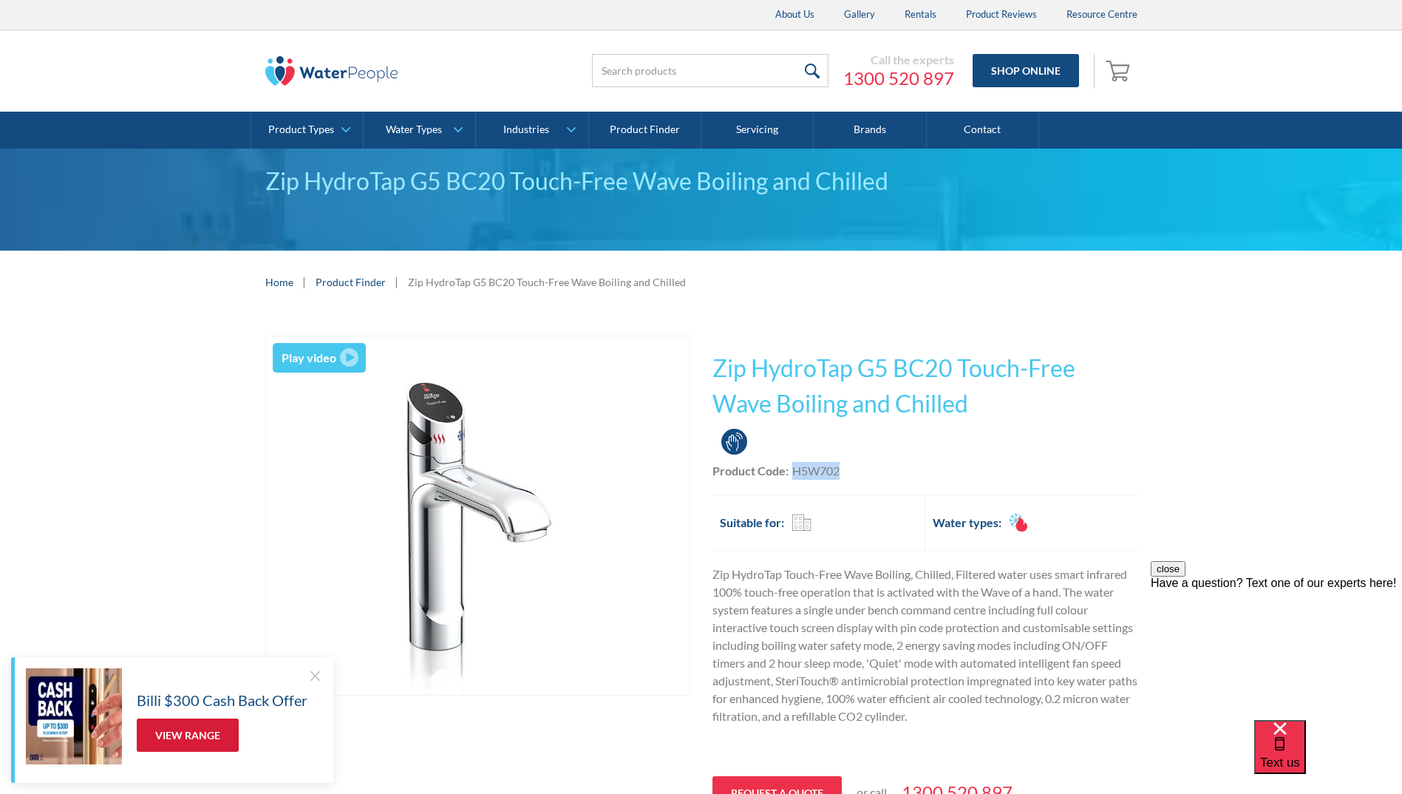
click at [214, 734] on link "View Range" at bounding box center [188, 734] width 102 height 33
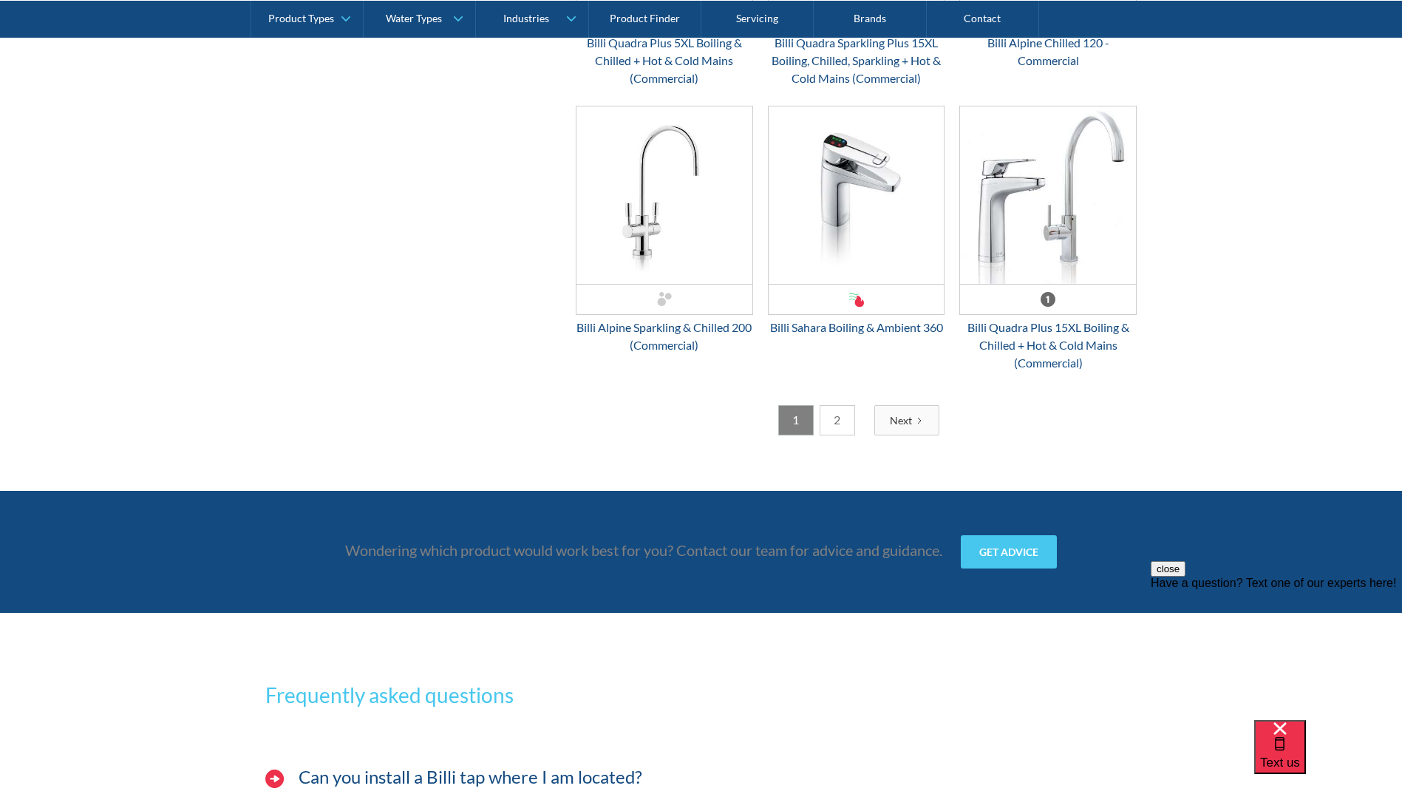
scroll to position [3842, 0]
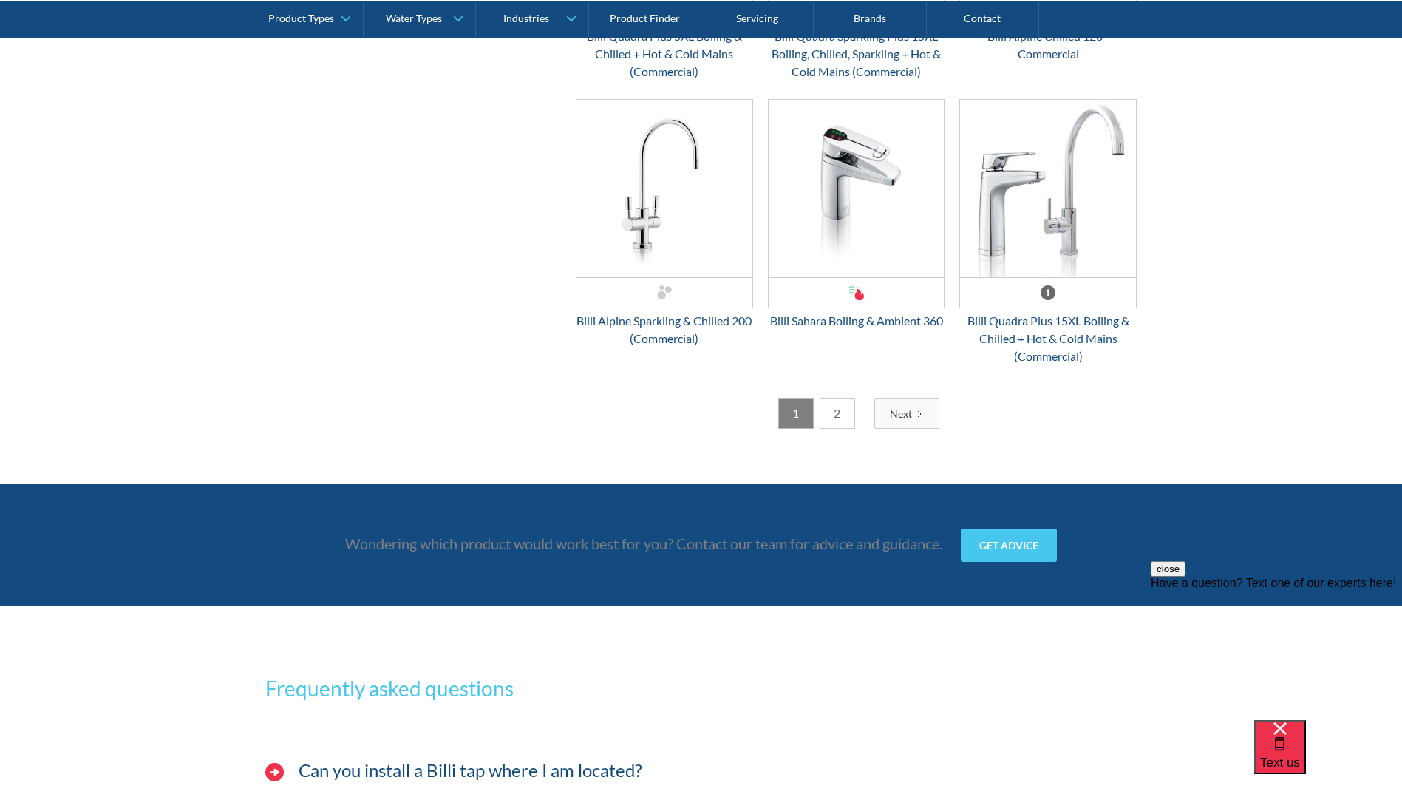
click at [828, 417] on link "2" at bounding box center [836, 413] width 35 height 30
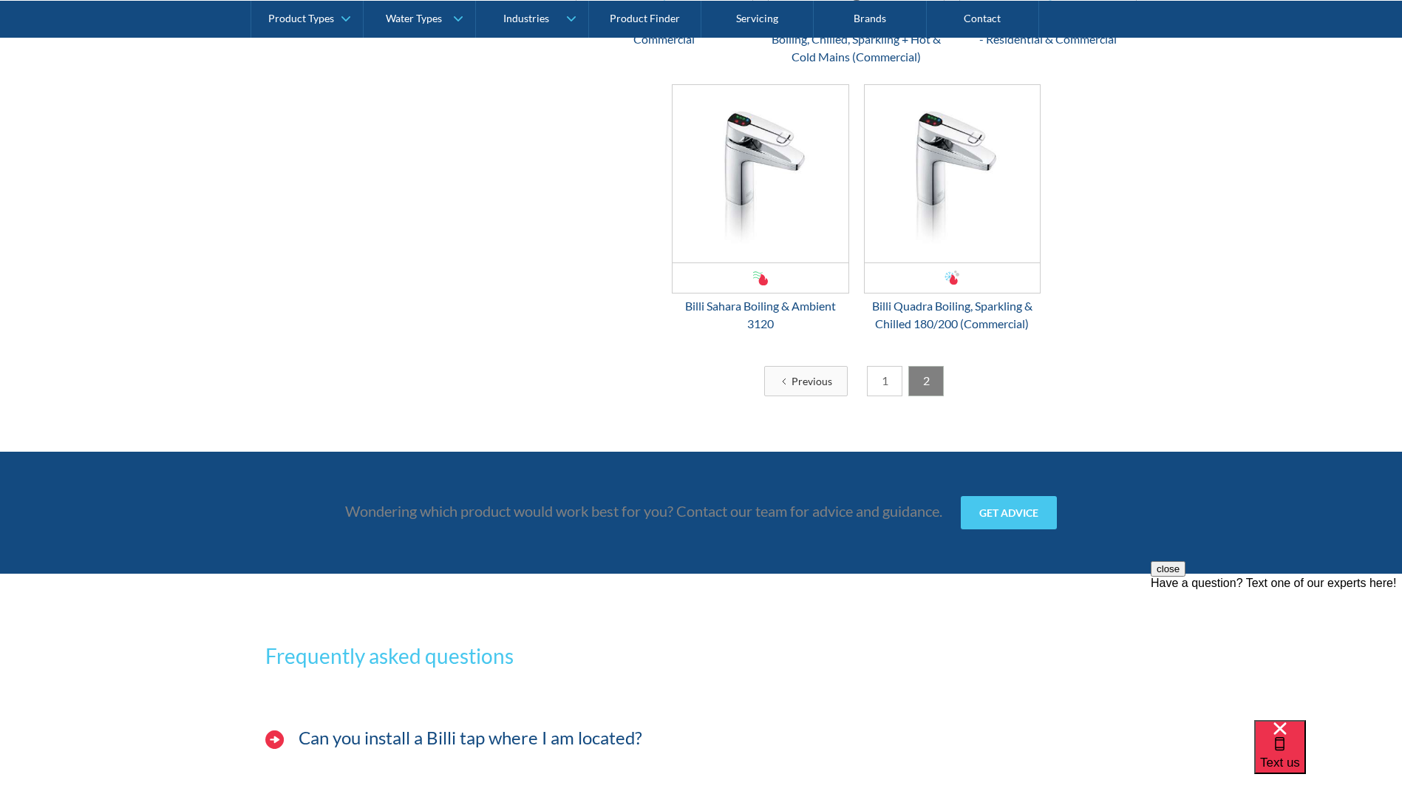
scroll to position [2734, 0]
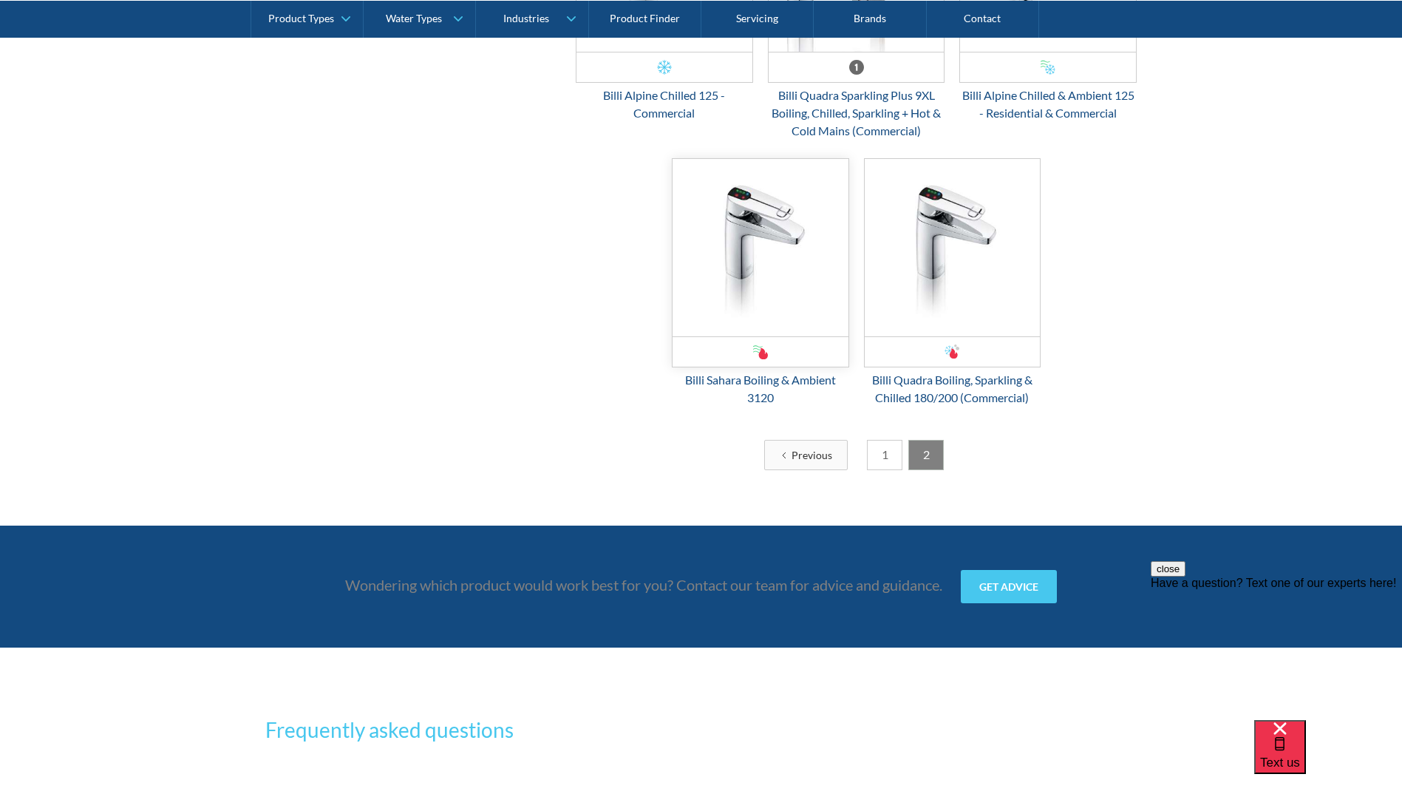
click at [794, 300] on img "Email Form 3" at bounding box center [760, 247] width 176 height 177
